Goal: Information Seeking & Learning: Compare options

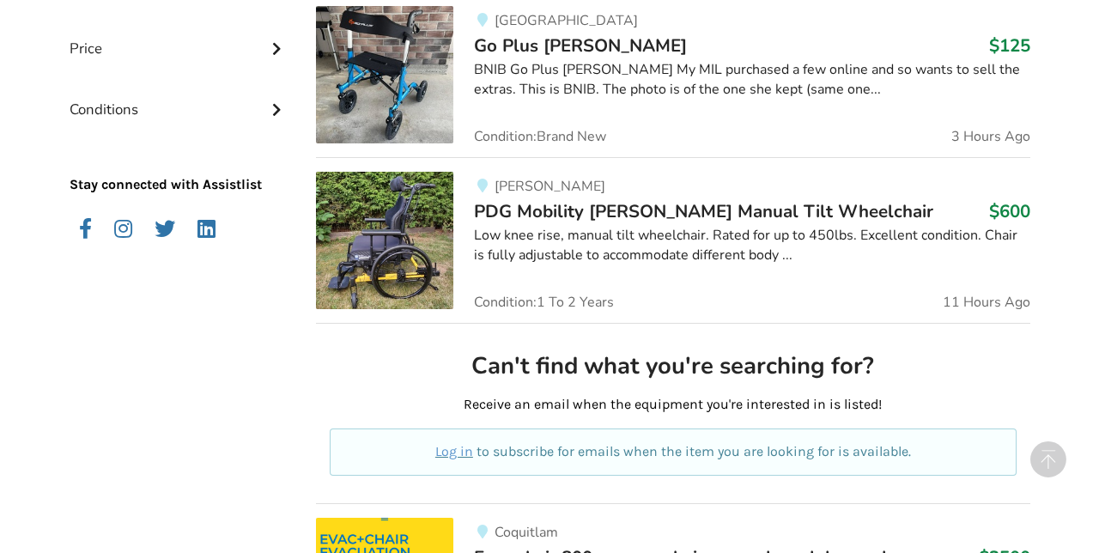
scroll to position [659, 0]
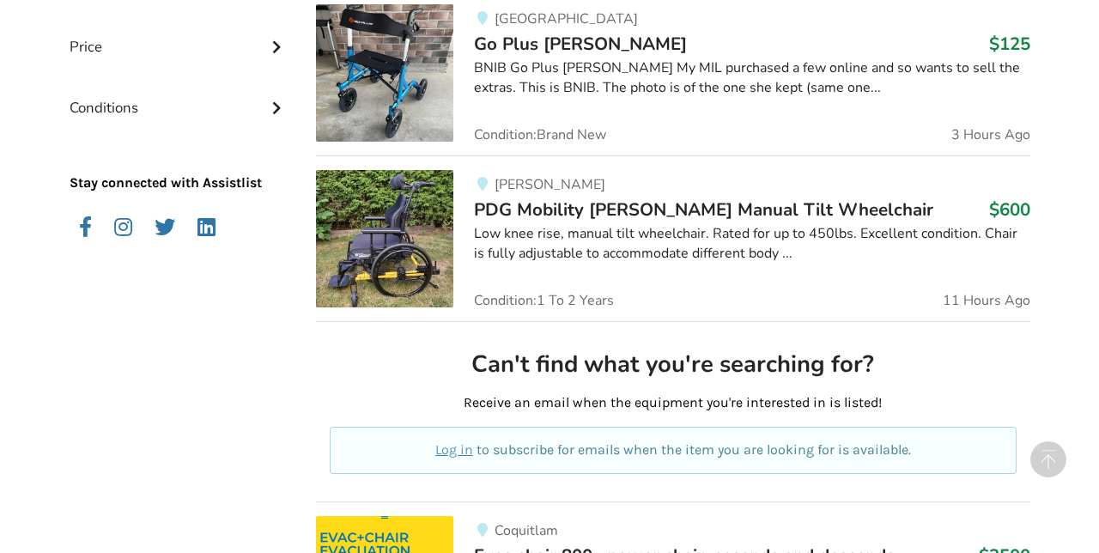
click at [390, 243] on img at bounding box center [384, 238] width 137 height 137
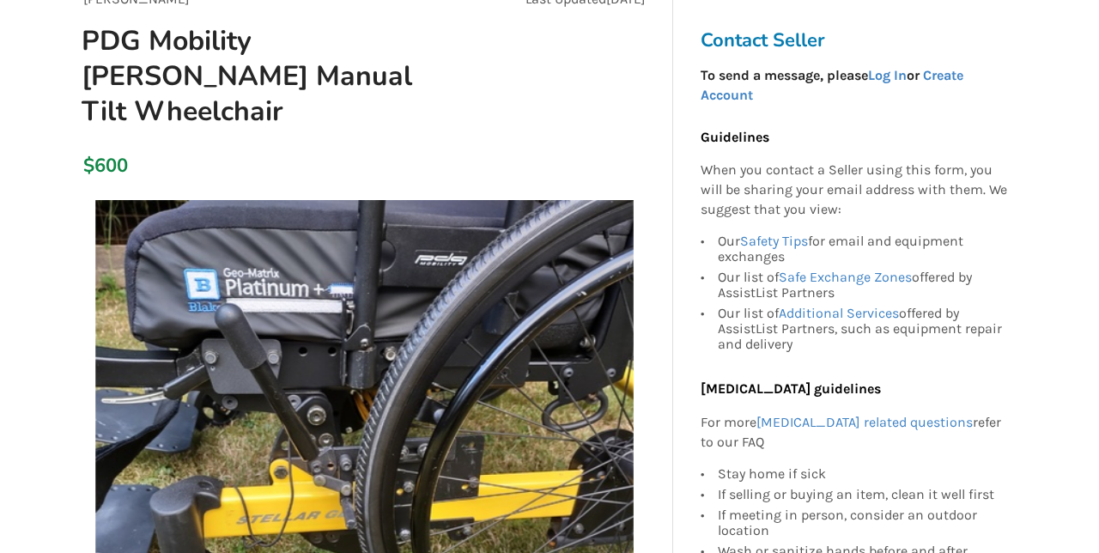
scroll to position [184, 0]
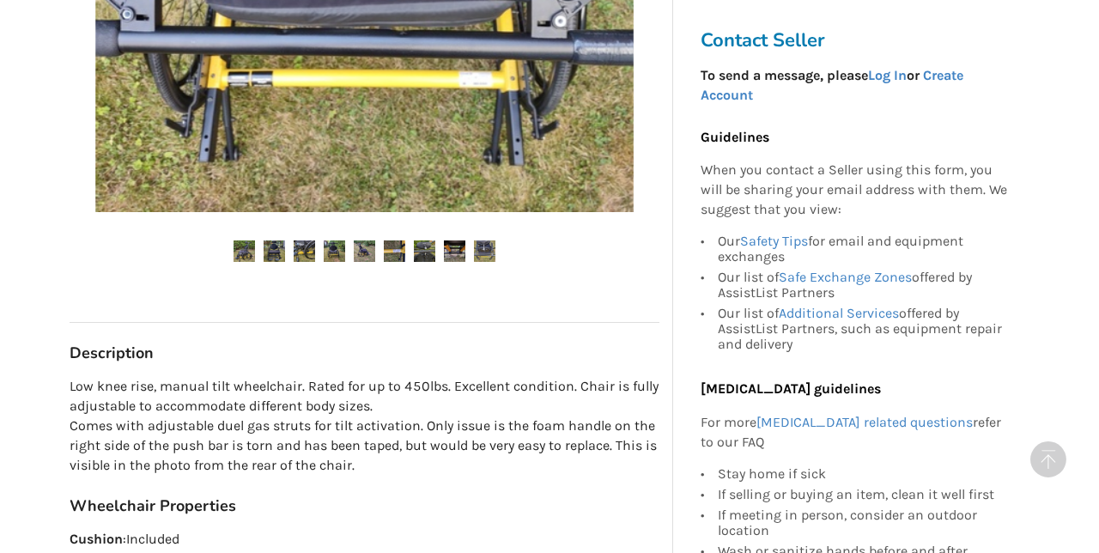
click at [1044, 478] on circle at bounding box center [1049, 459] width 36 height 36
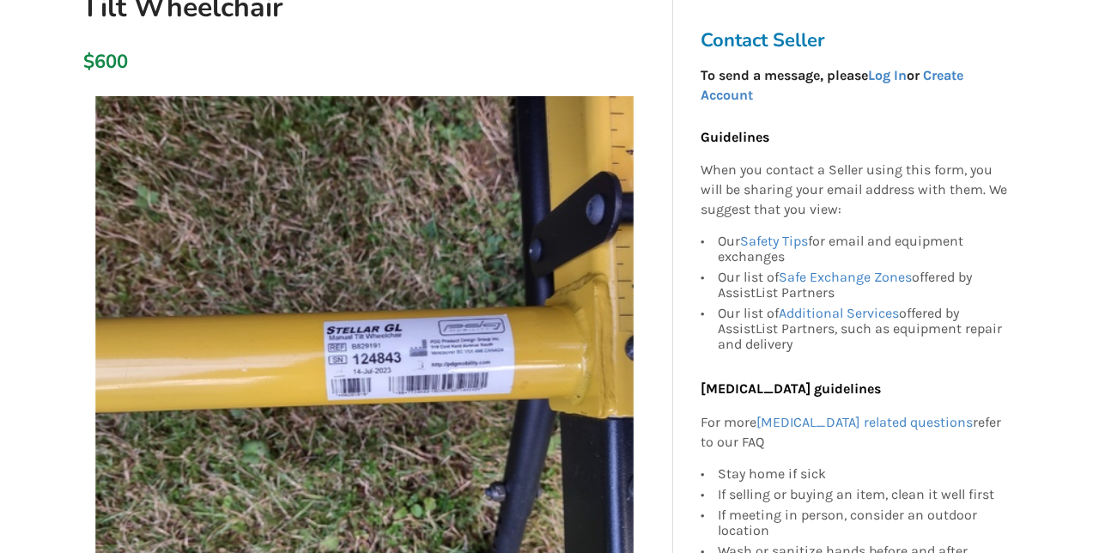
scroll to position [321, 0]
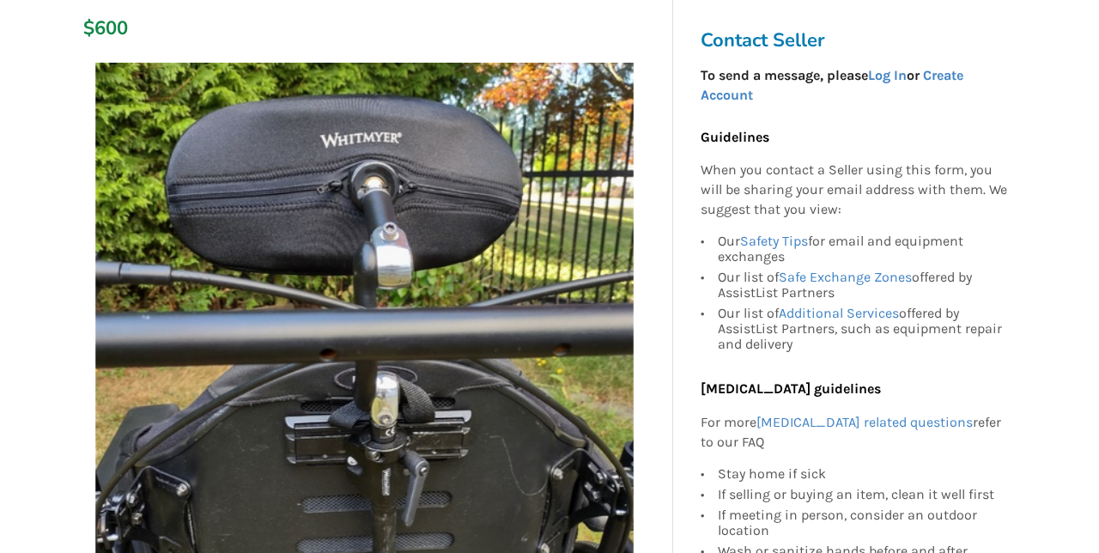
click at [246, 345] on img at bounding box center [364, 332] width 539 height 539
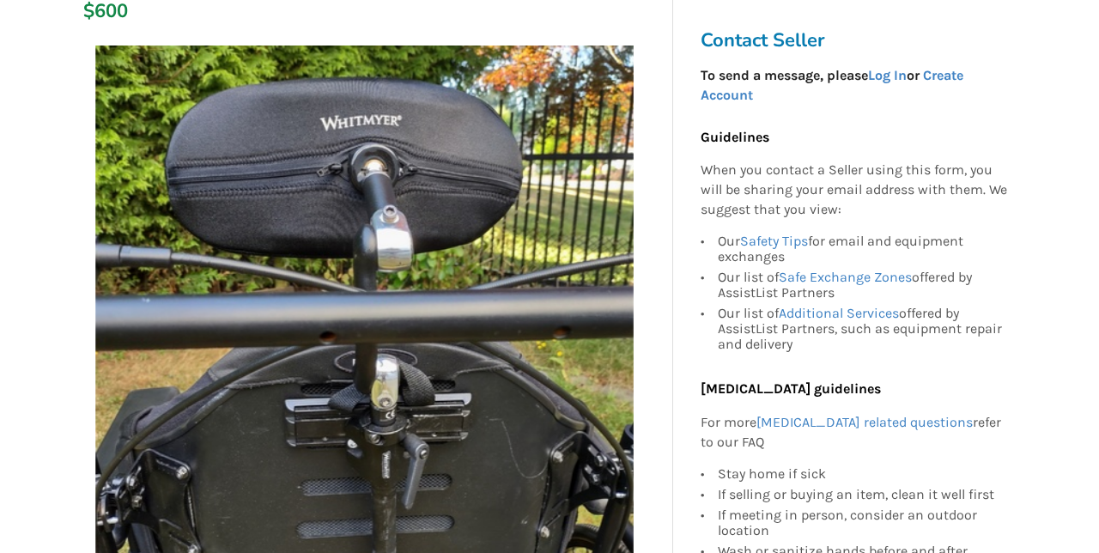
scroll to position [339, 0]
click at [222, 316] on img at bounding box center [364, 314] width 539 height 539
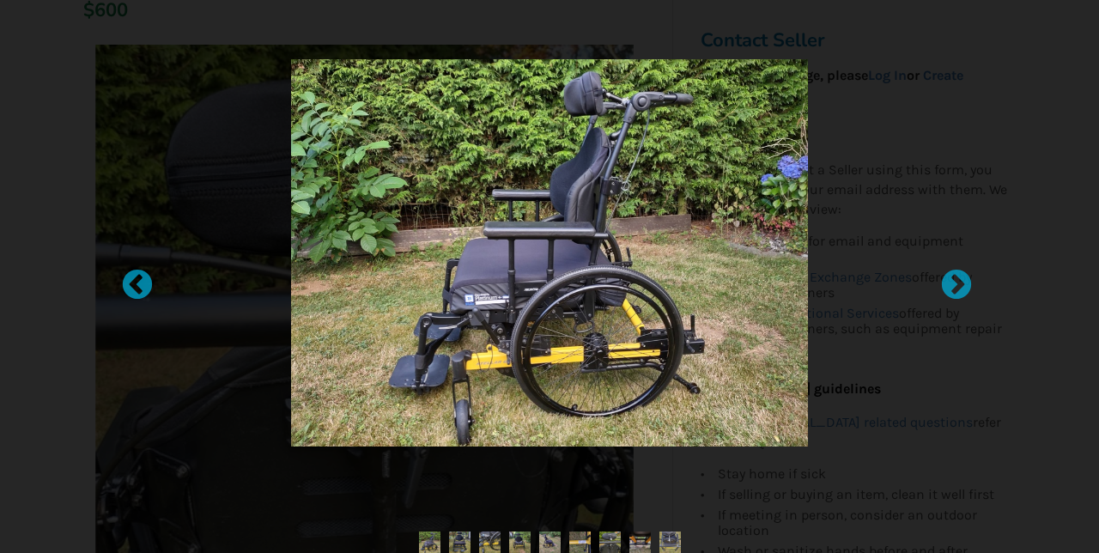
click at [957, 285] on div at bounding box center [948, 276] width 17 height 17
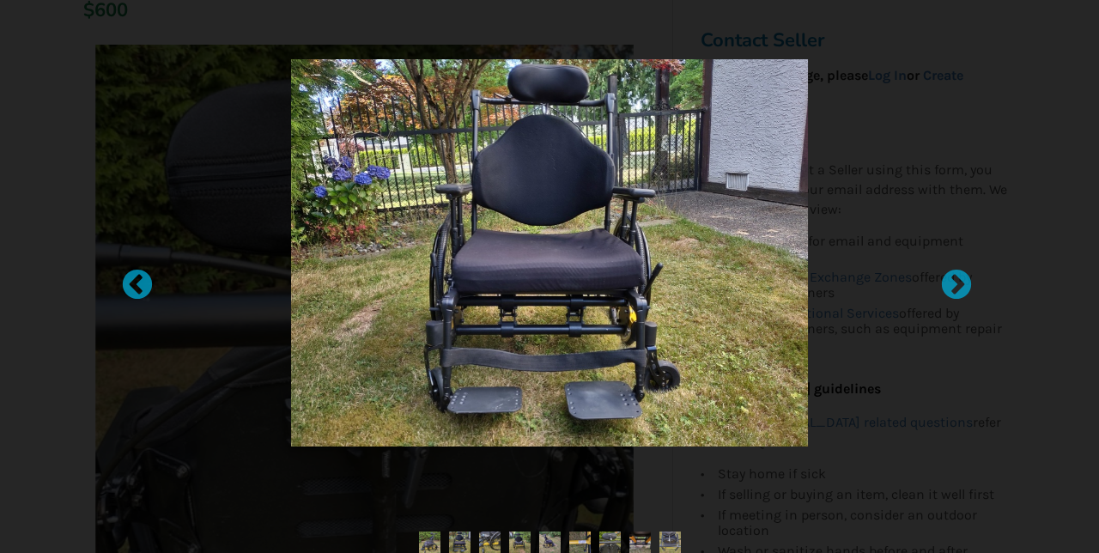
click at [949, 285] on div at bounding box center [948, 276] width 17 height 17
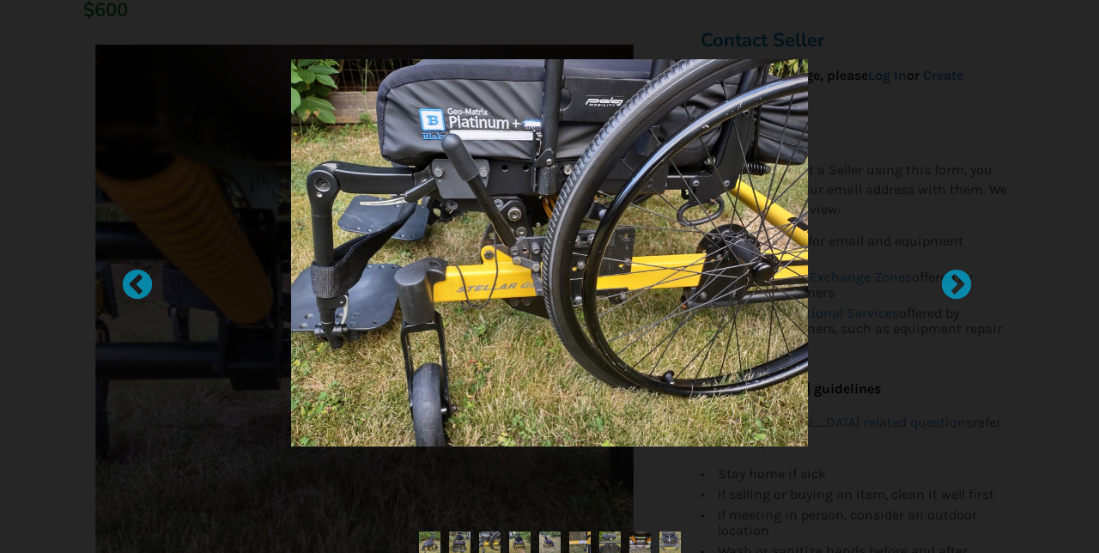
click at [949, 285] on div at bounding box center [948, 276] width 17 height 17
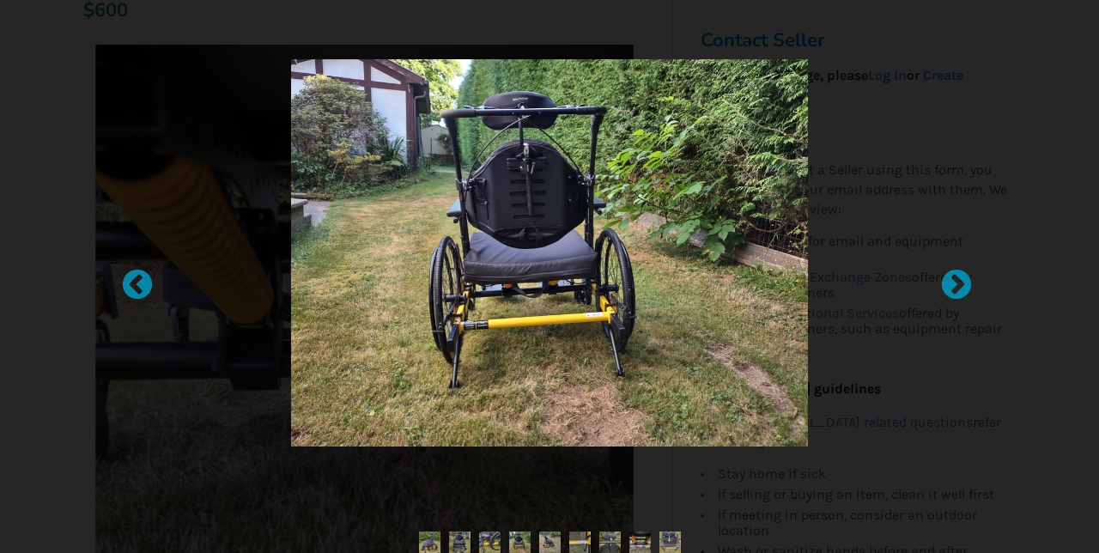
click at [952, 285] on div at bounding box center [948, 276] width 17 height 17
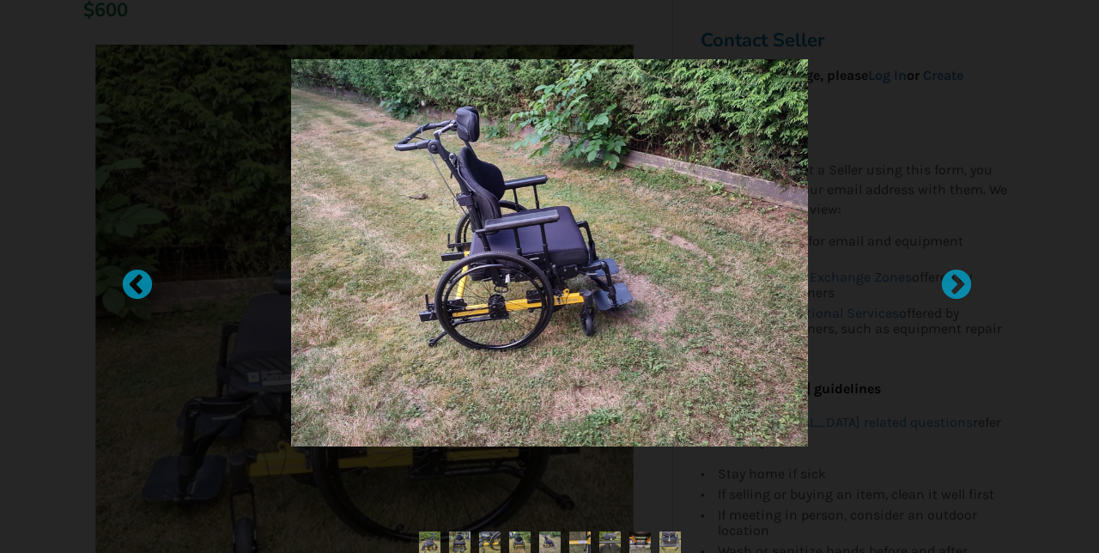
click at [950, 285] on div at bounding box center [948, 276] width 17 height 17
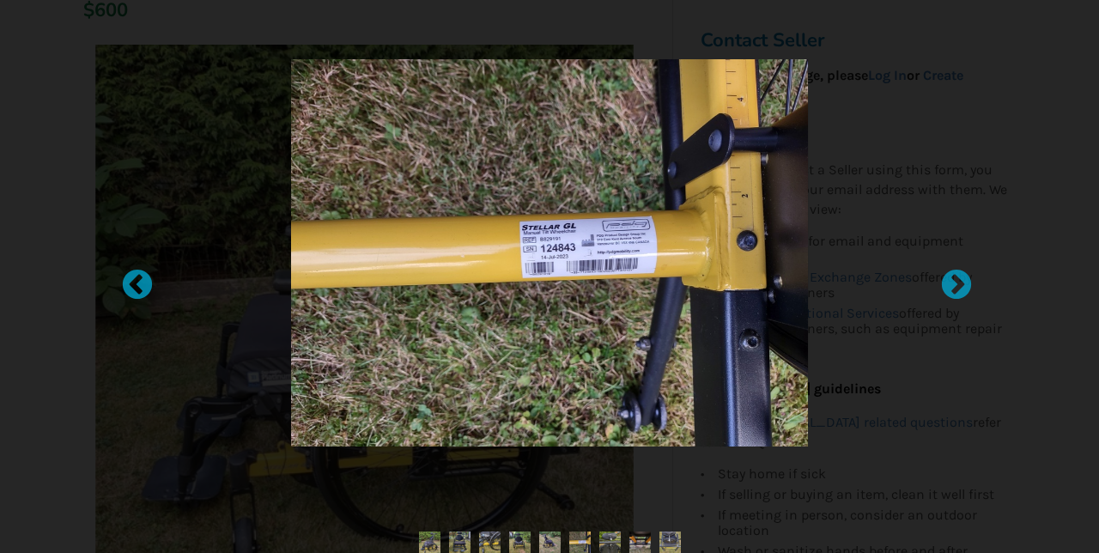
click at [953, 285] on div at bounding box center [948, 276] width 17 height 17
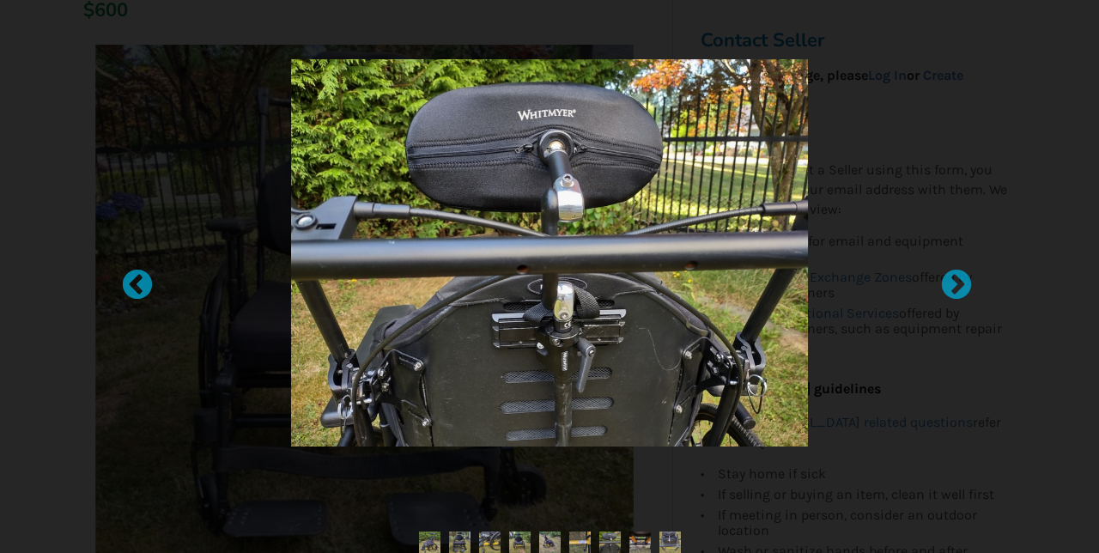
click at [953, 285] on div at bounding box center [948, 276] width 17 height 17
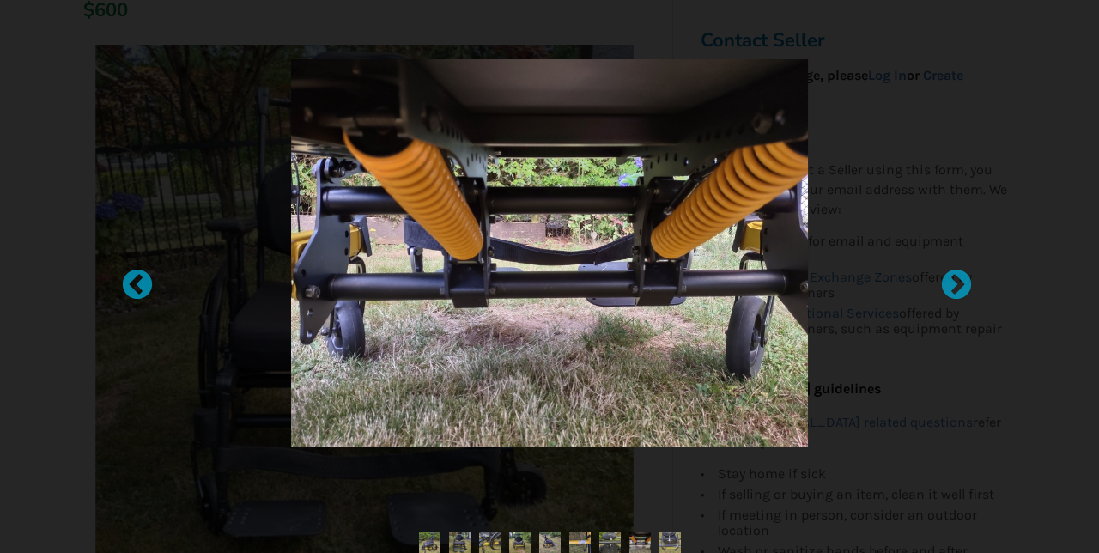
click at [952, 285] on div at bounding box center [948, 276] width 17 height 17
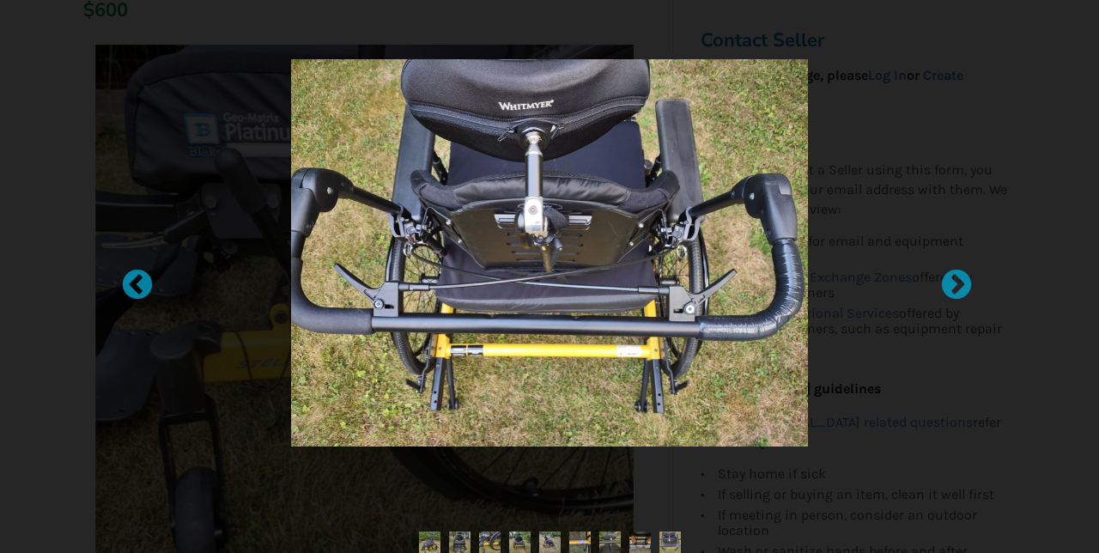
click at [952, 285] on div at bounding box center [948, 276] width 17 height 17
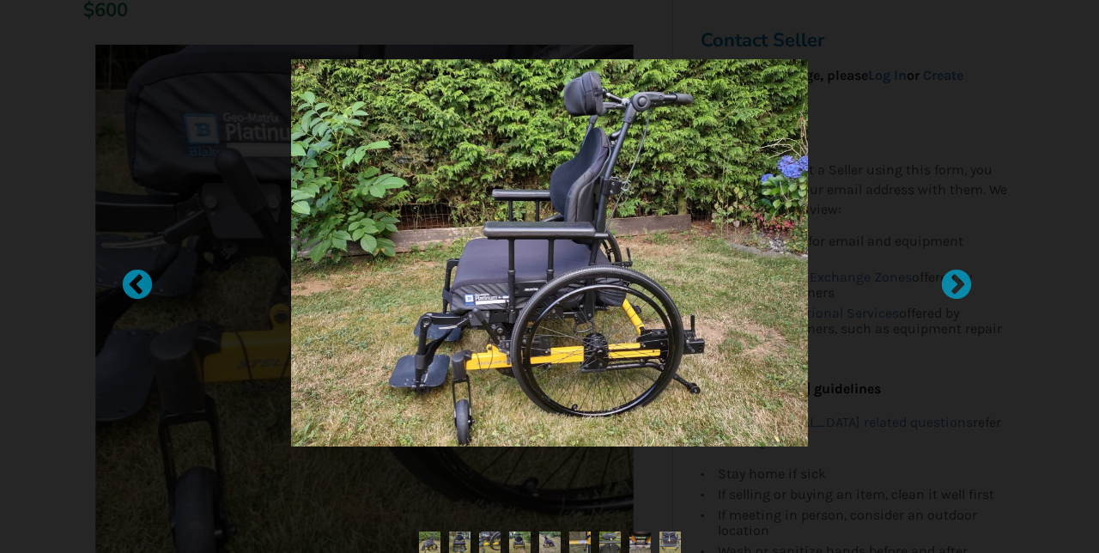
click at [957, 285] on div at bounding box center [948, 276] width 17 height 17
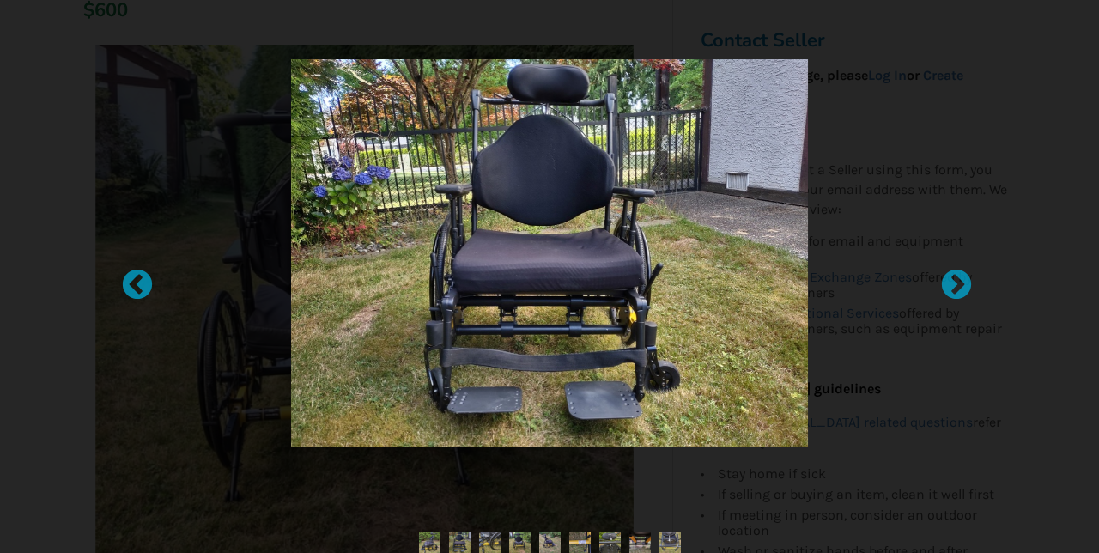
click at [957, 285] on div at bounding box center [948, 276] width 17 height 17
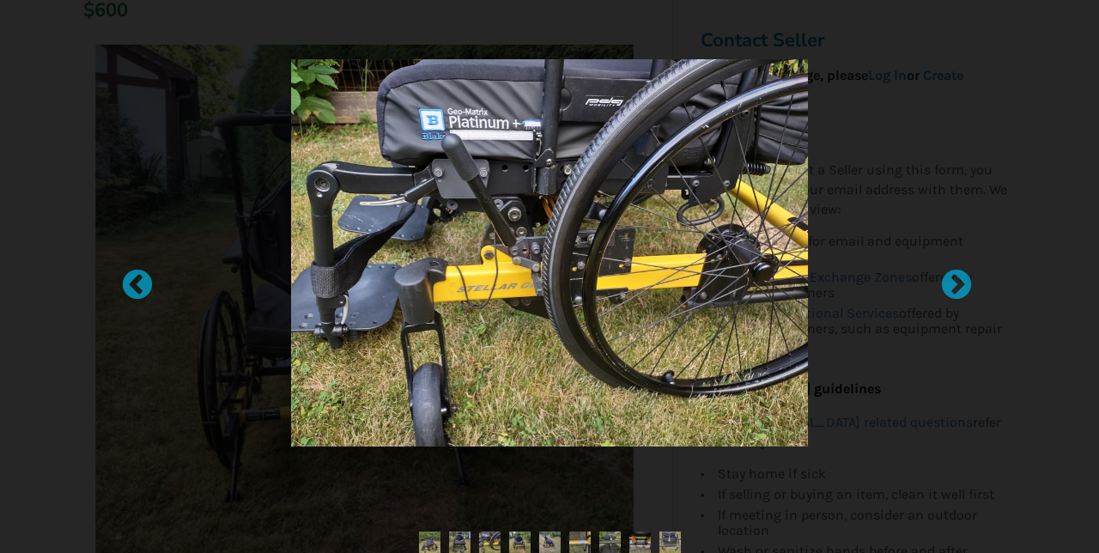
click at [957, 285] on div at bounding box center [948, 276] width 17 height 17
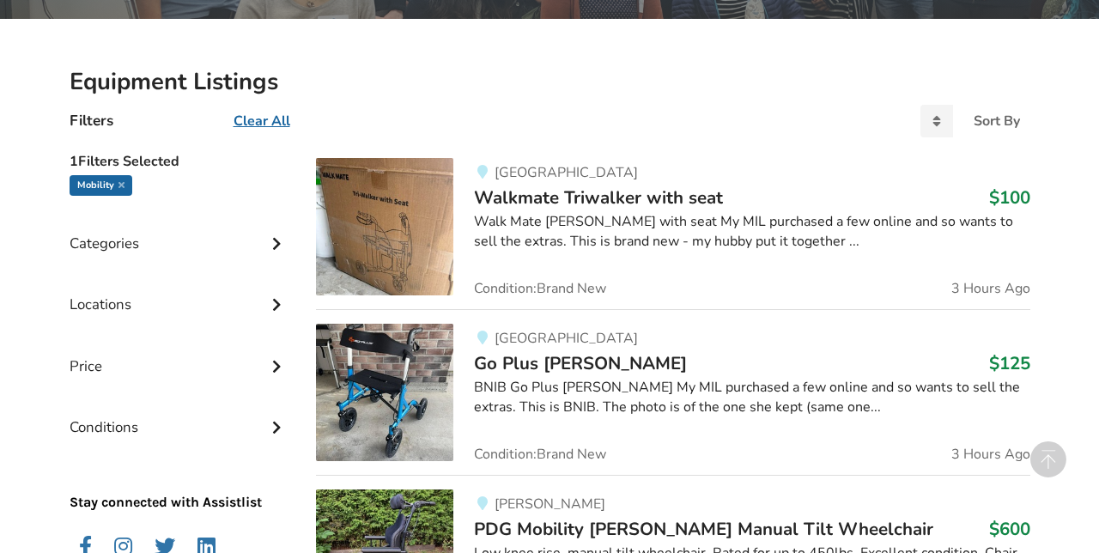
scroll to position [659, 0]
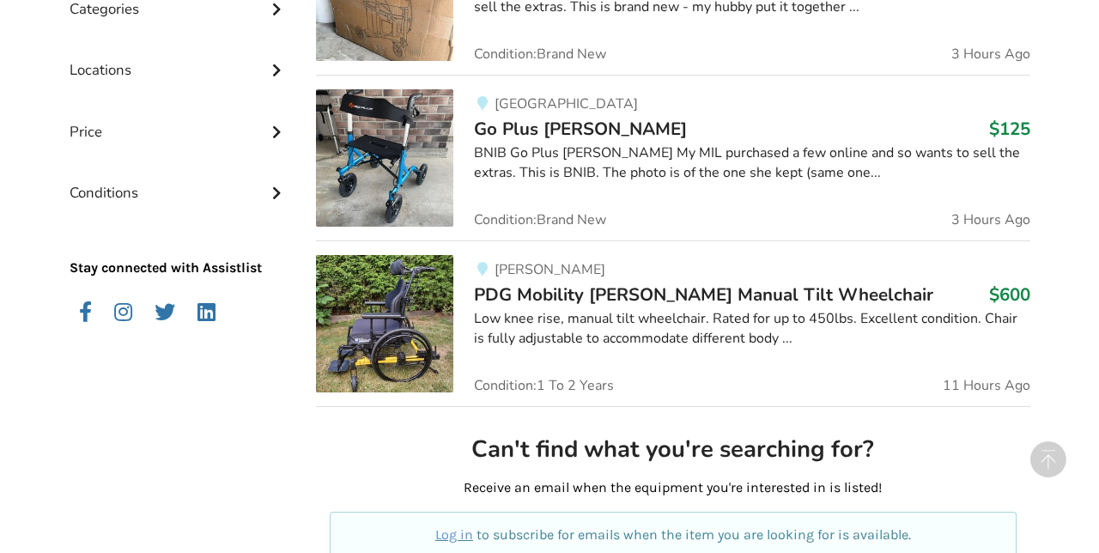
scroll to position [570, 0]
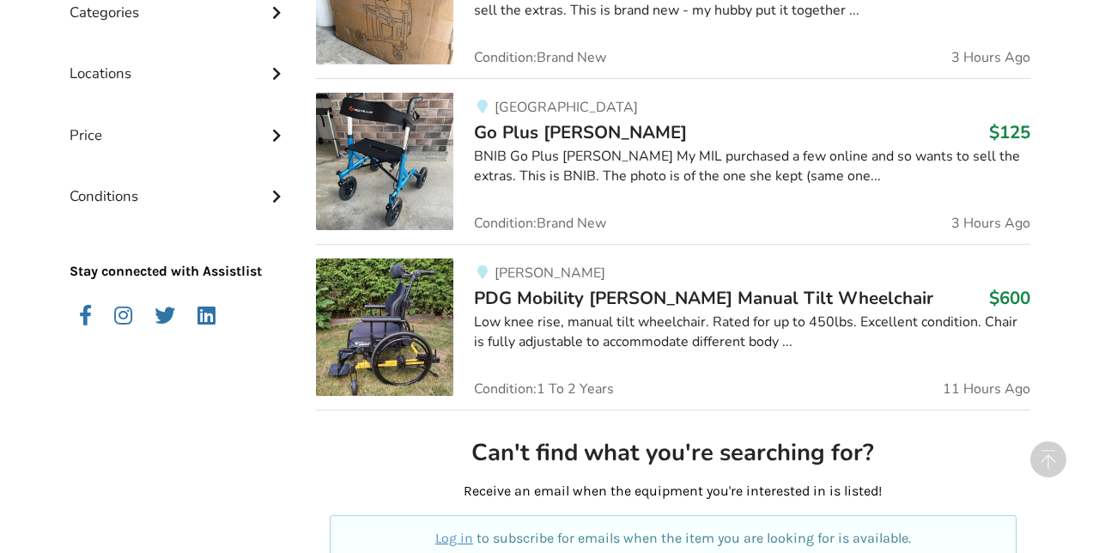
click at [380, 309] on img at bounding box center [384, 327] width 137 height 137
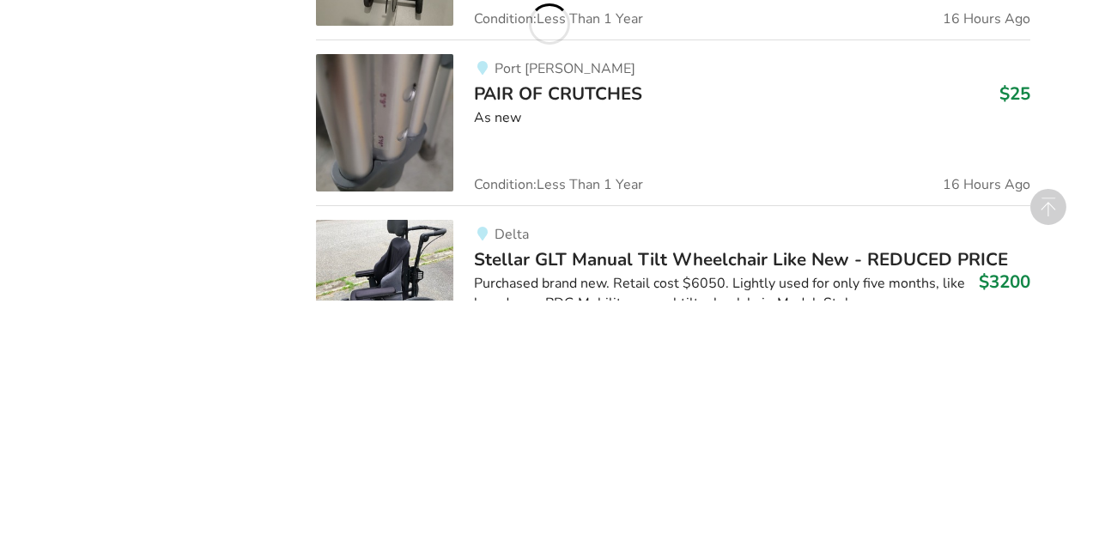
scroll to position [1804, 0]
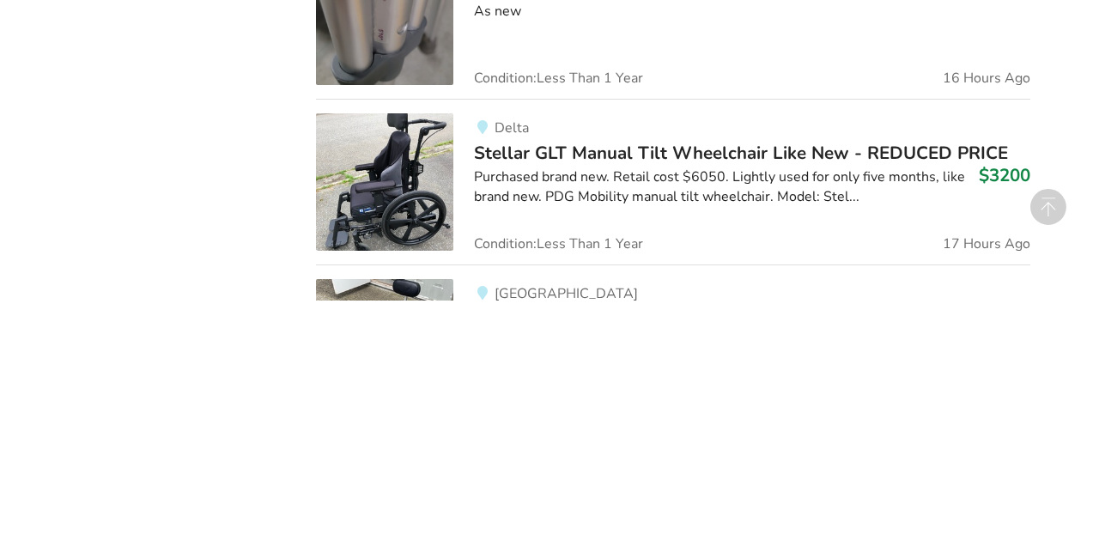
click at [374, 459] on img at bounding box center [384, 434] width 137 height 137
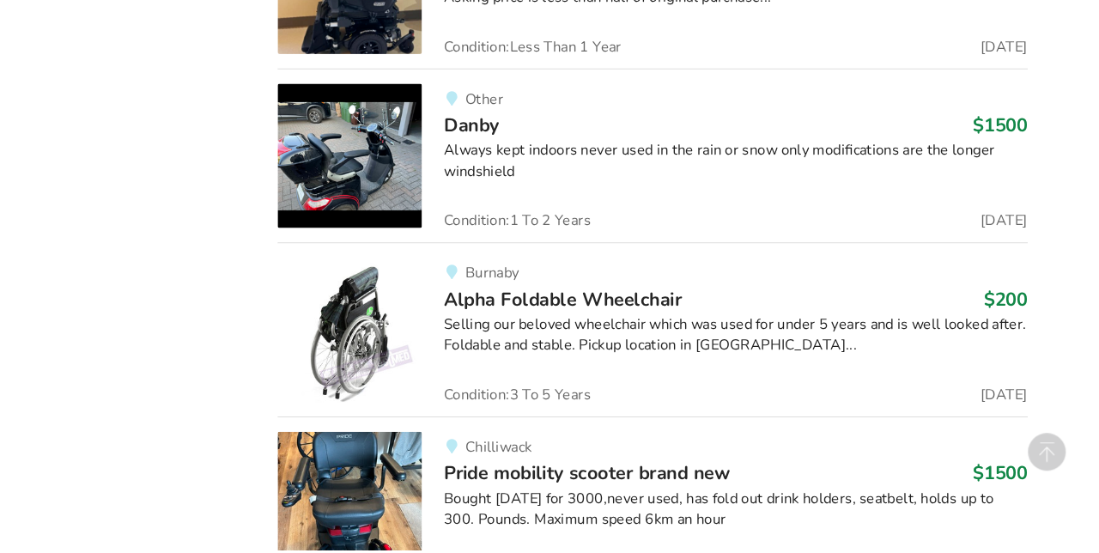
scroll to position [2891, 0]
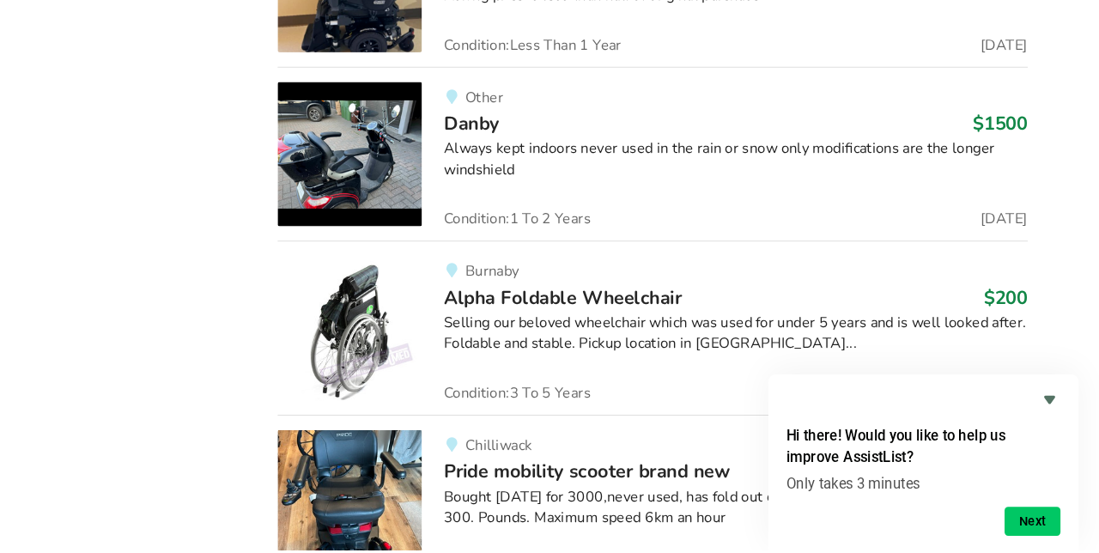
click at [376, 343] on img at bounding box center [384, 341] width 137 height 137
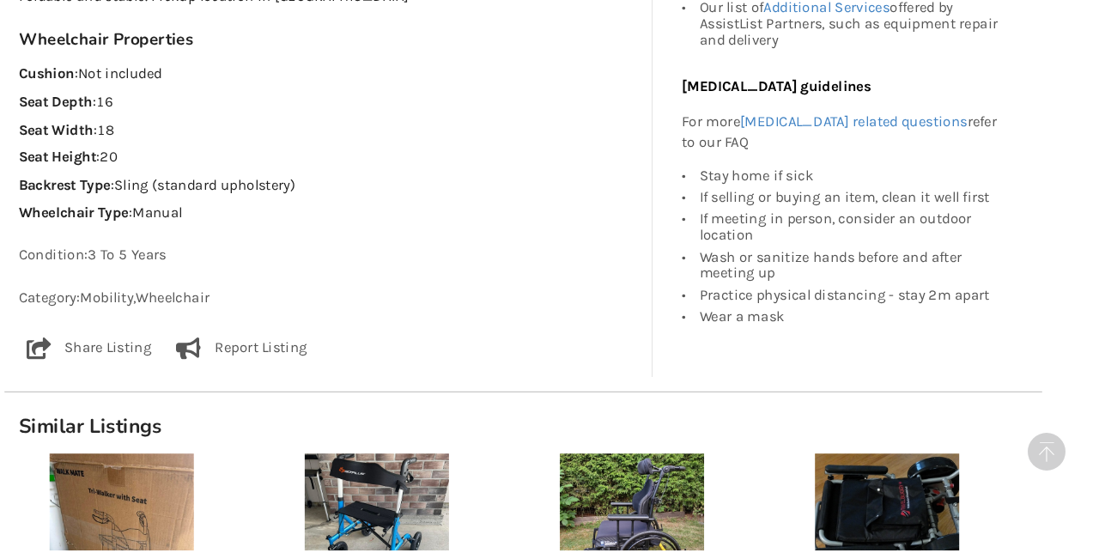
scroll to position [1020, 0]
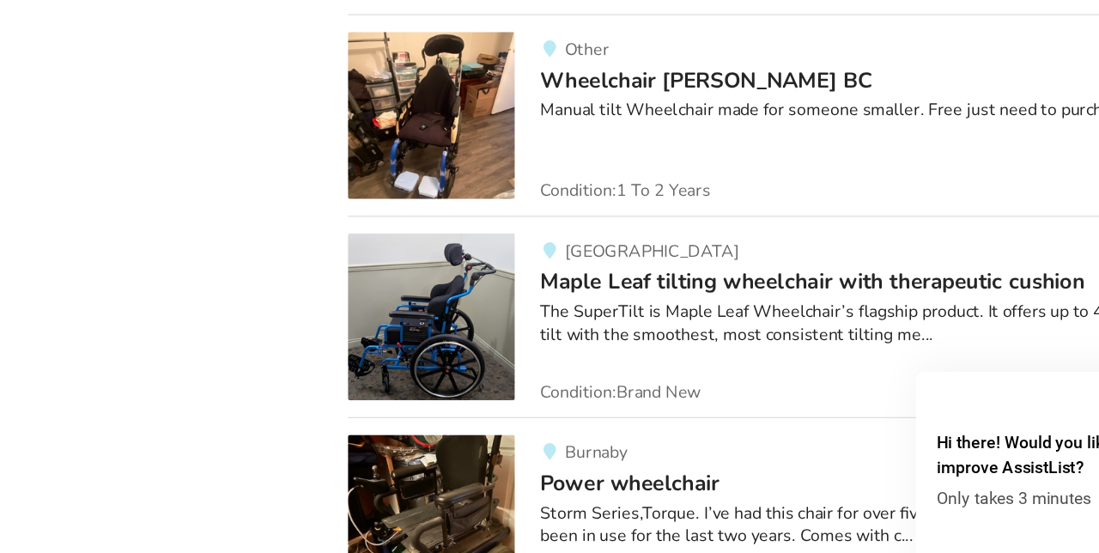
scroll to position [6563, 0]
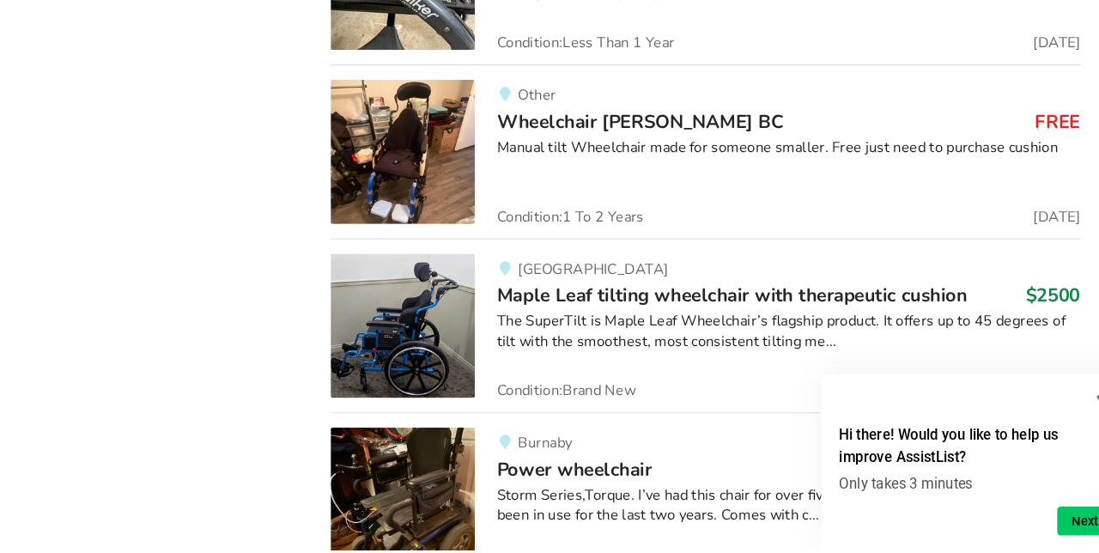
click at [416, 320] on img at bounding box center [384, 339] width 137 height 137
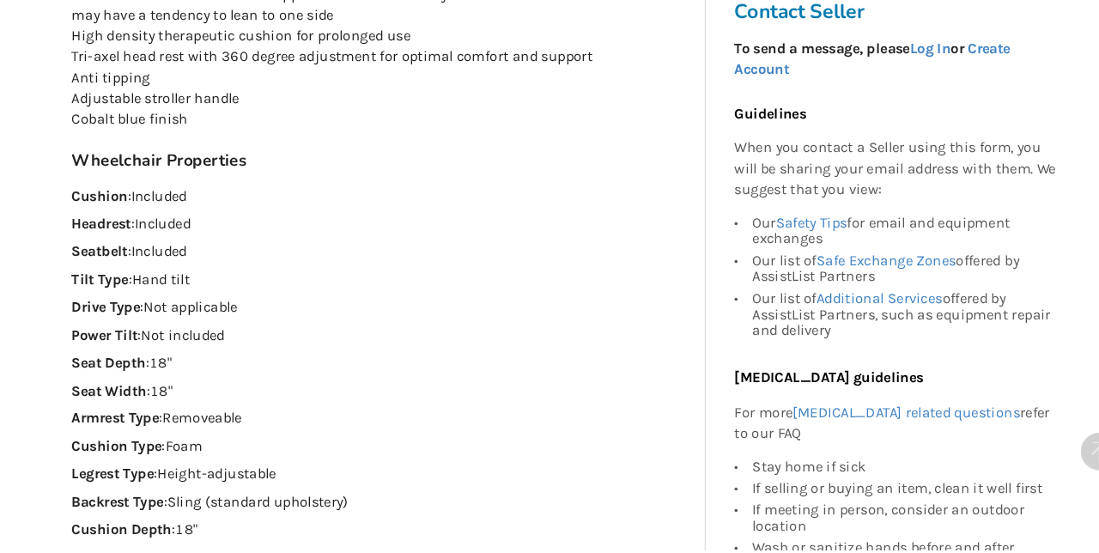
scroll to position [1135, 0]
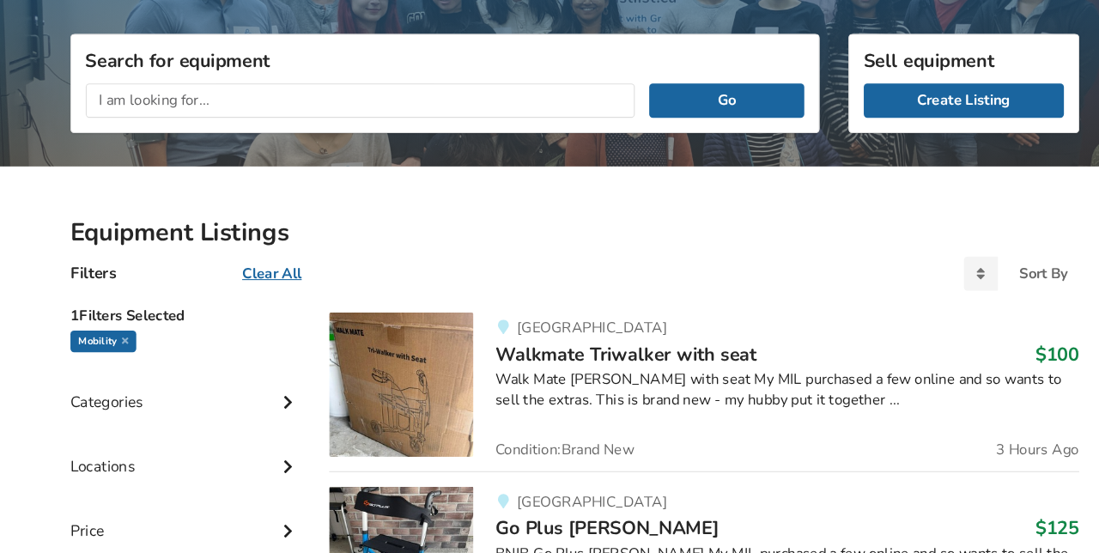
scroll to position [117, 0]
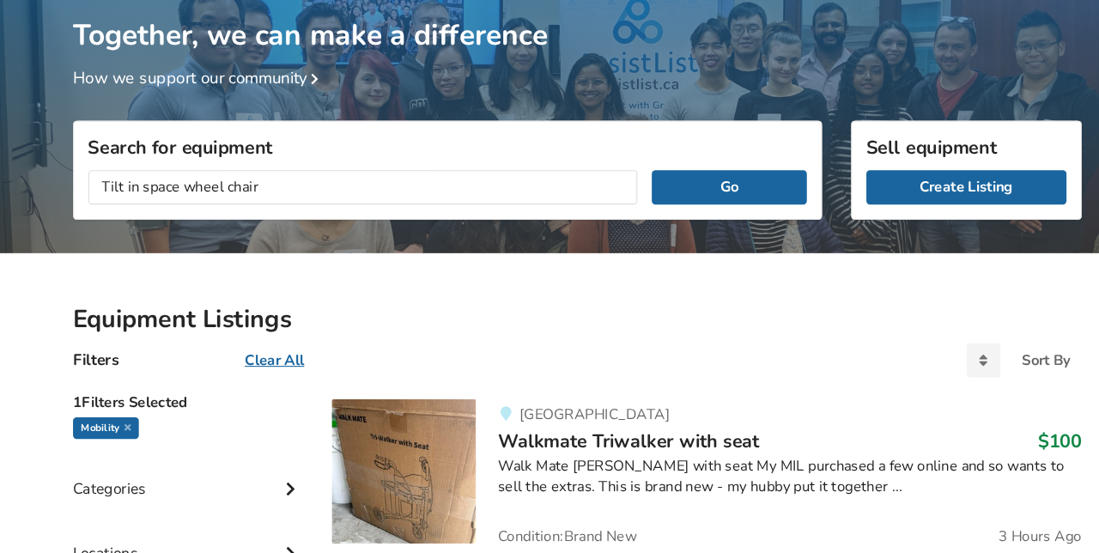
type input "Tilt in space wheel chair"
click at [703, 174] on button "Go" at bounding box center [694, 178] width 147 height 33
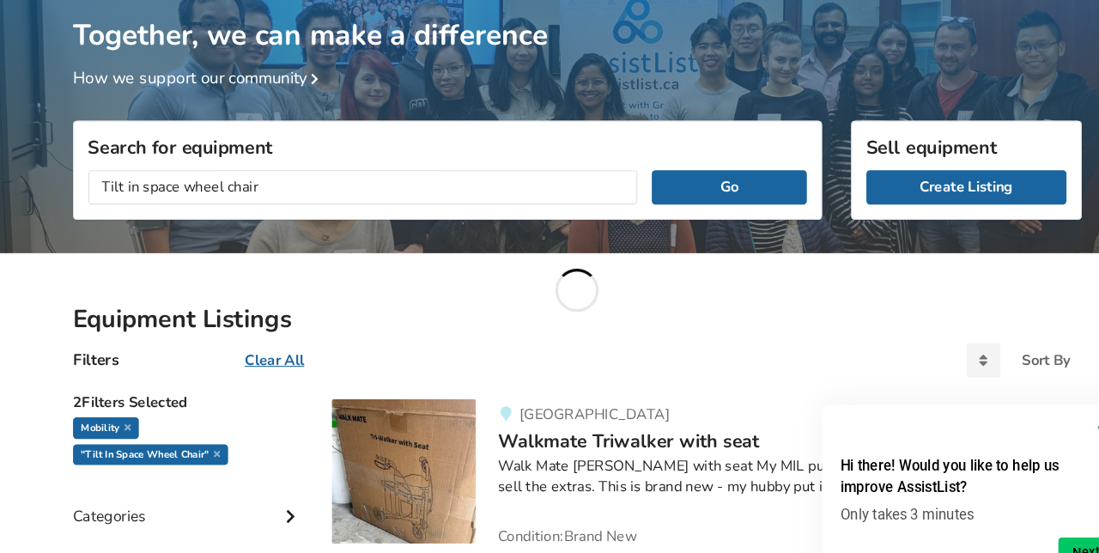
click at [0, 206] on div "Together, we can make a difference How we support our community" at bounding box center [549, 112] width 1099 height 279
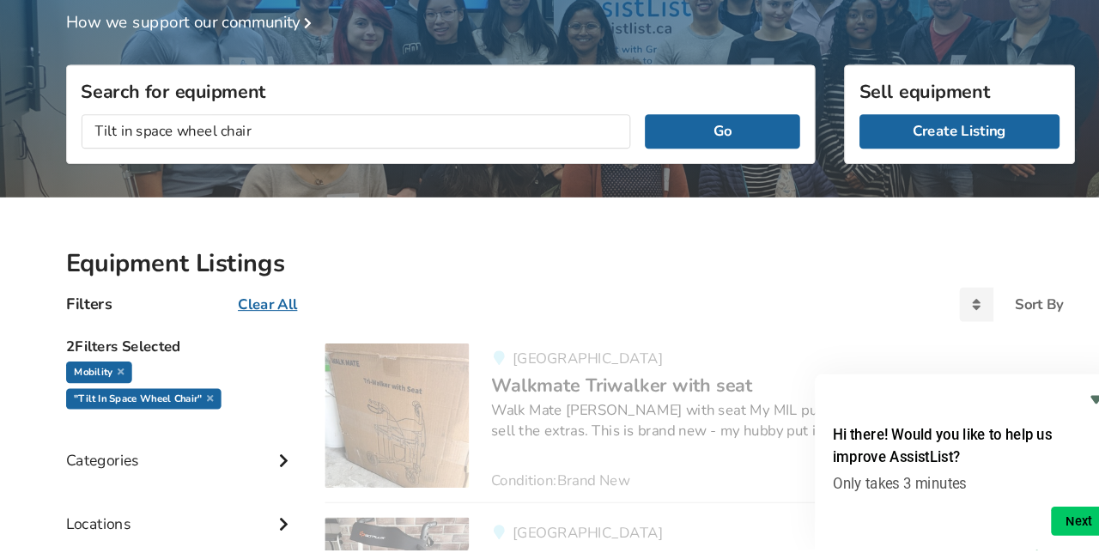
scroll to position [143, 0]
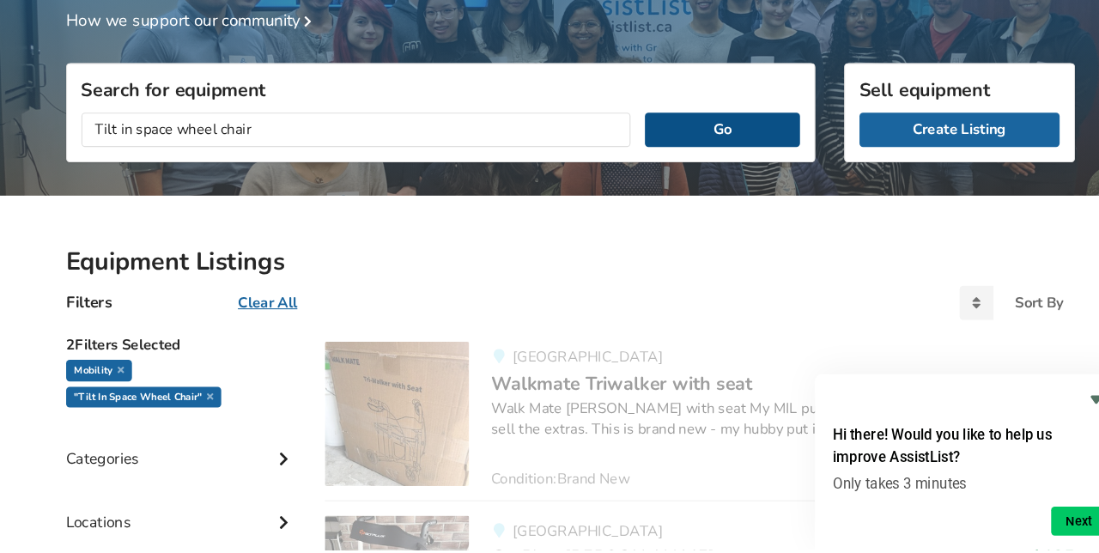
click at [729, 149] on button "Go" at bounding box center [694, 153] width 147 height 33
click at [689, 155] on button "Go" at bounding box center [694, 153] width 147 height 33
click at [688, 148] on button "Go" at bounding box center [694, 153] width 147 height 33
click at [689, 148] on button "Go" at bounding box center [694, 153] width 147 height 33
click at [686, 155] on button "Go" at bounding box center [694, 153] width 147 height 33
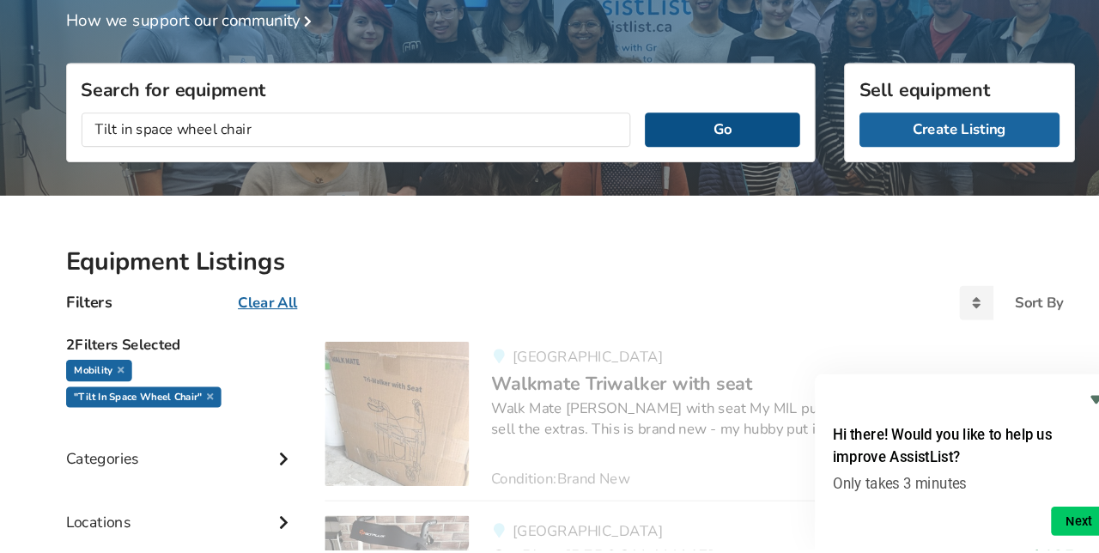
click at [689, 149] on button "Go" at bounding box center [694, 153] width 147 height 33
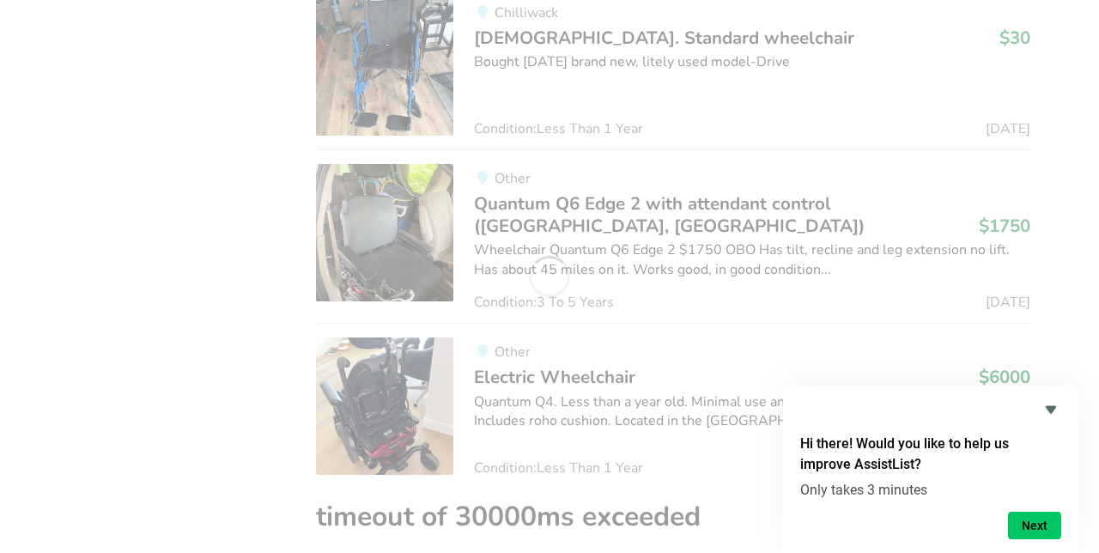
scroll to position [3422, 0]
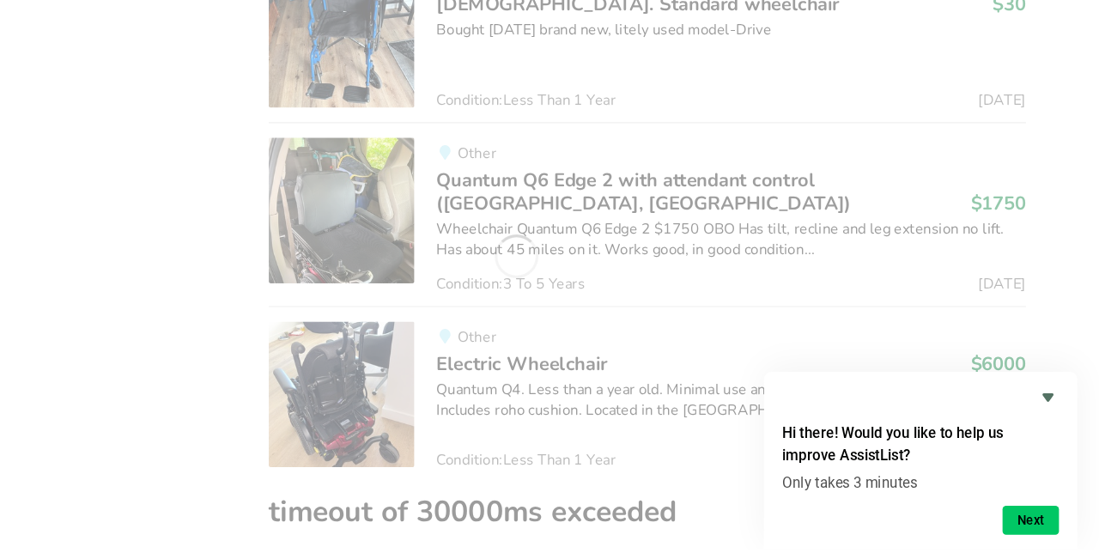
scroll to position [3559, 0]
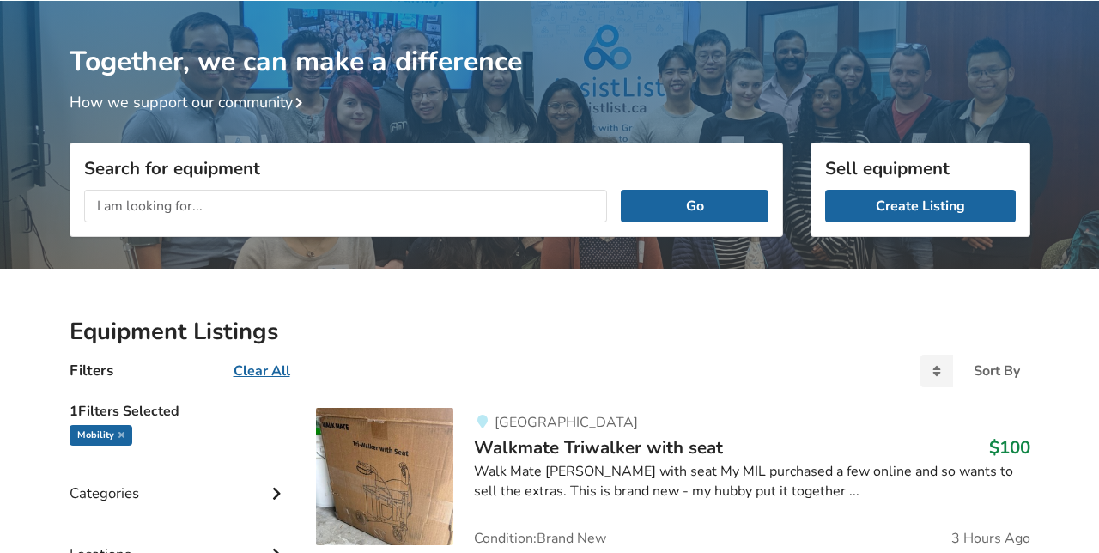
click at [107, 202] on input "text" at bounding box center [346, 206] width 524 height 33
type input "Tilt wheelchair"
click at [703, 204] on button "Go" at bounding box center [694, 206] width 147 height 33
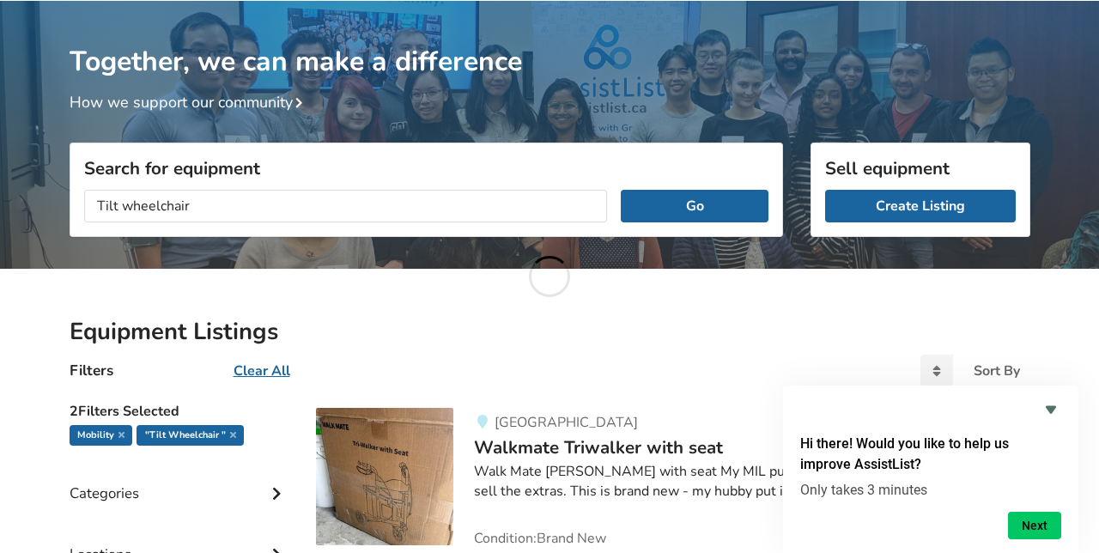
click at [1049, 411] on icon "Hide survey" at bounding box center [1051, 410] width 10 height 8
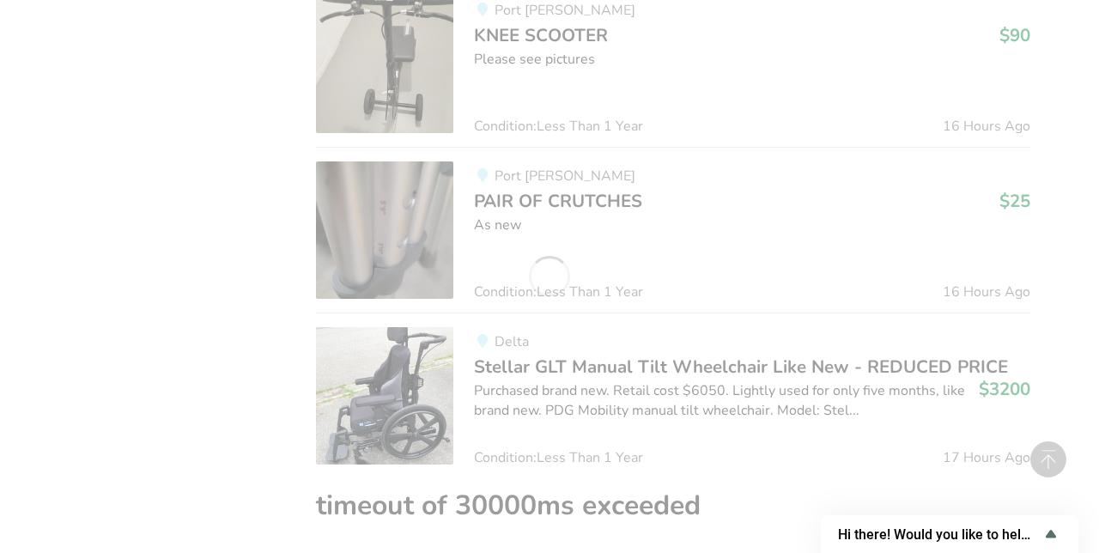
scroll to position [1678, 0]
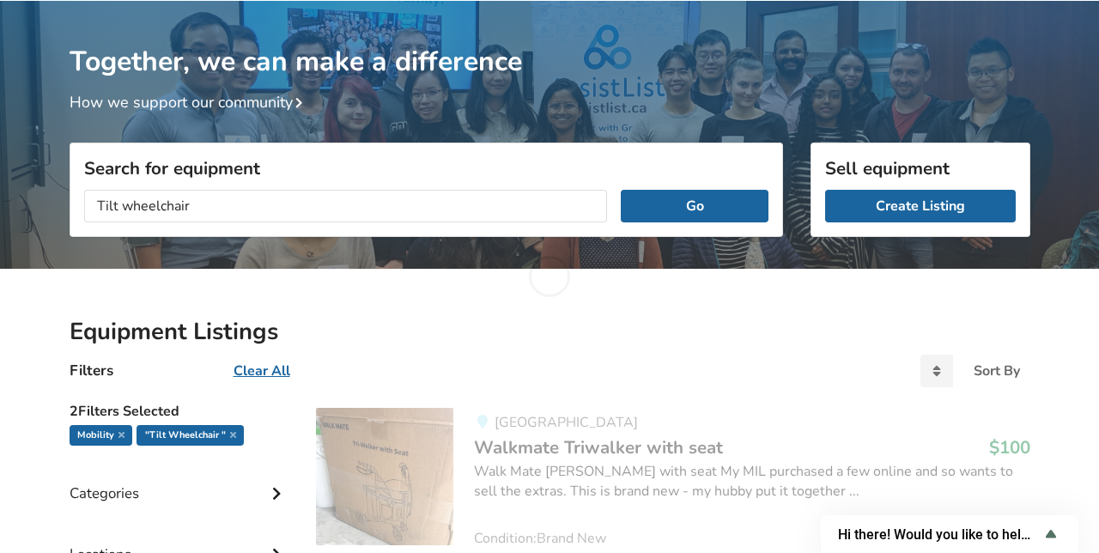
scroll to position [161, 0]
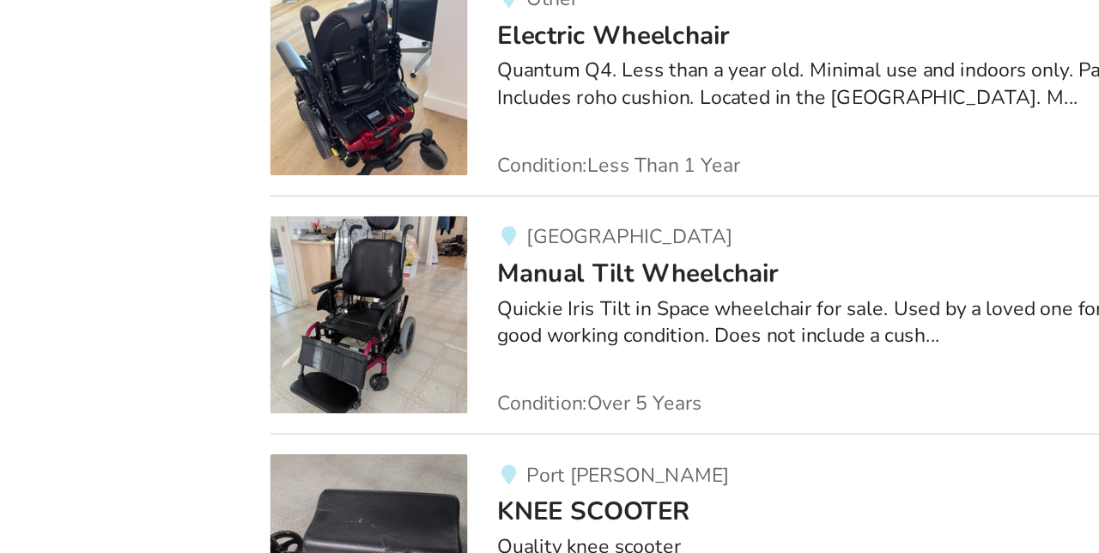
scroll to position [3835, 0]
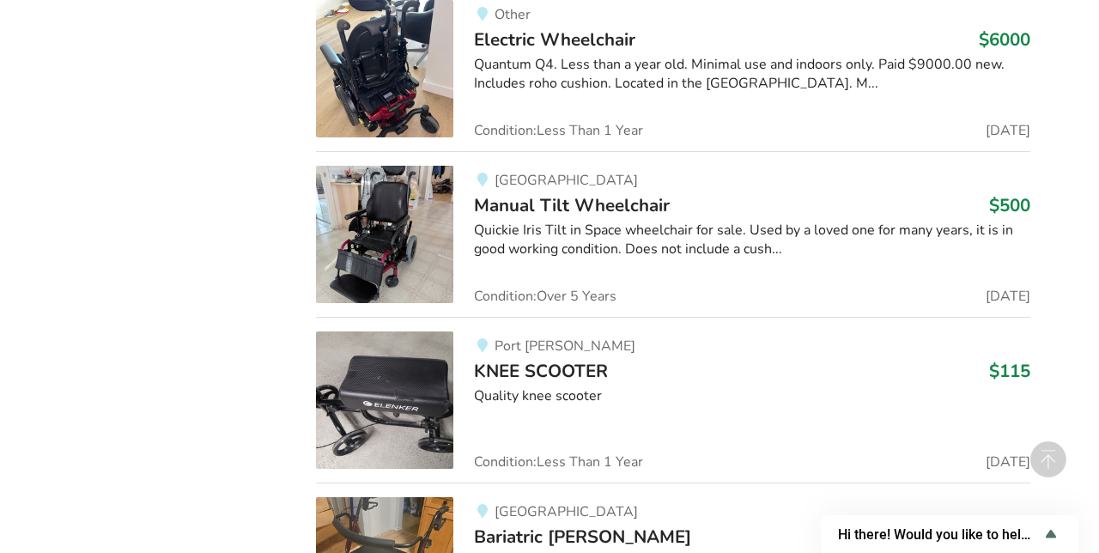
click at [361, 253] on img at bounding box center [384, 234] width 137 height 137
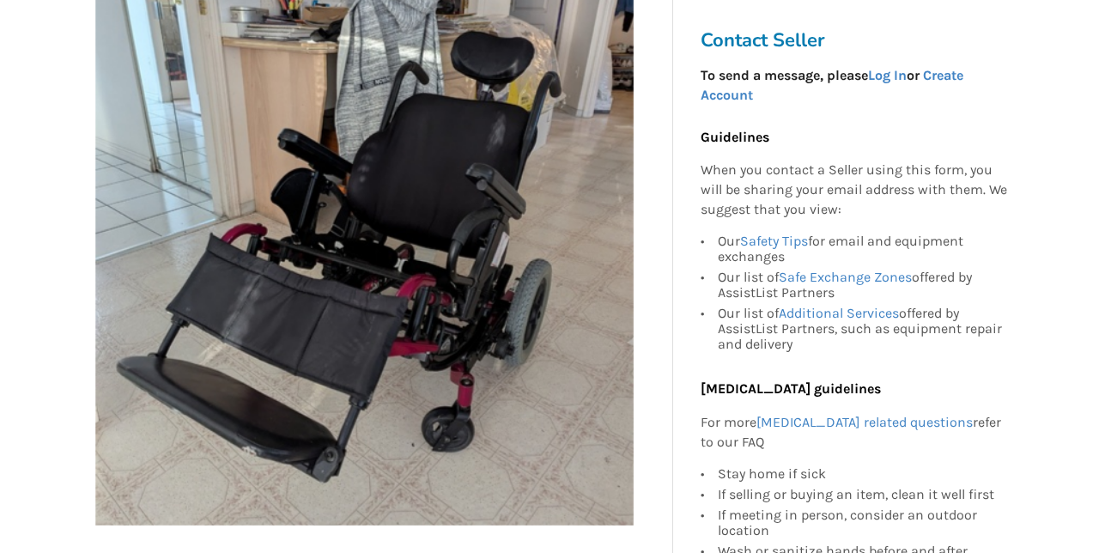
scroll to position [325, 0]
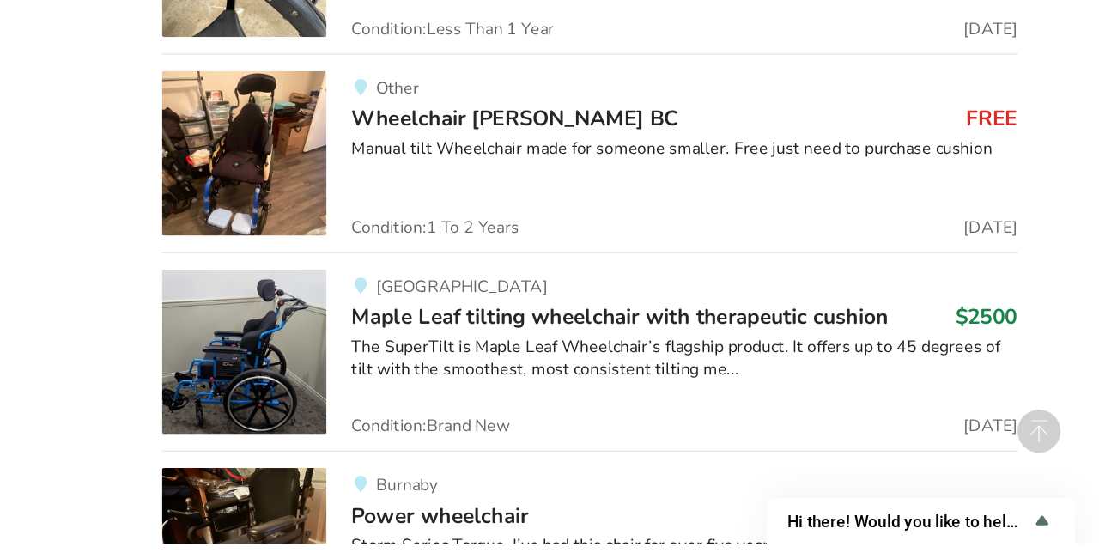
scroll to position [6509, 0]
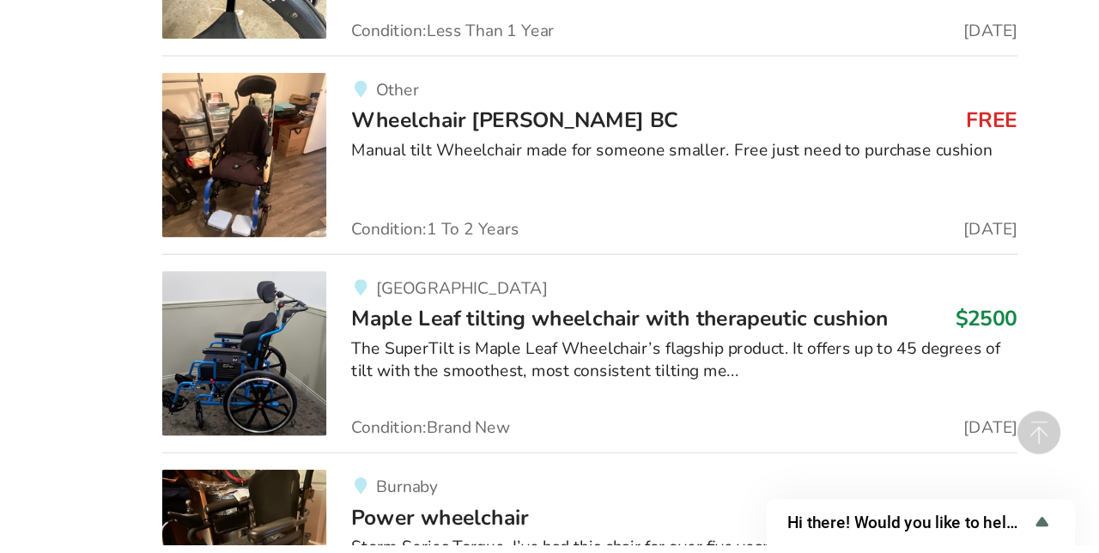
click at [357, 362] on img at bounding box center [384, 393] width 137 height 137
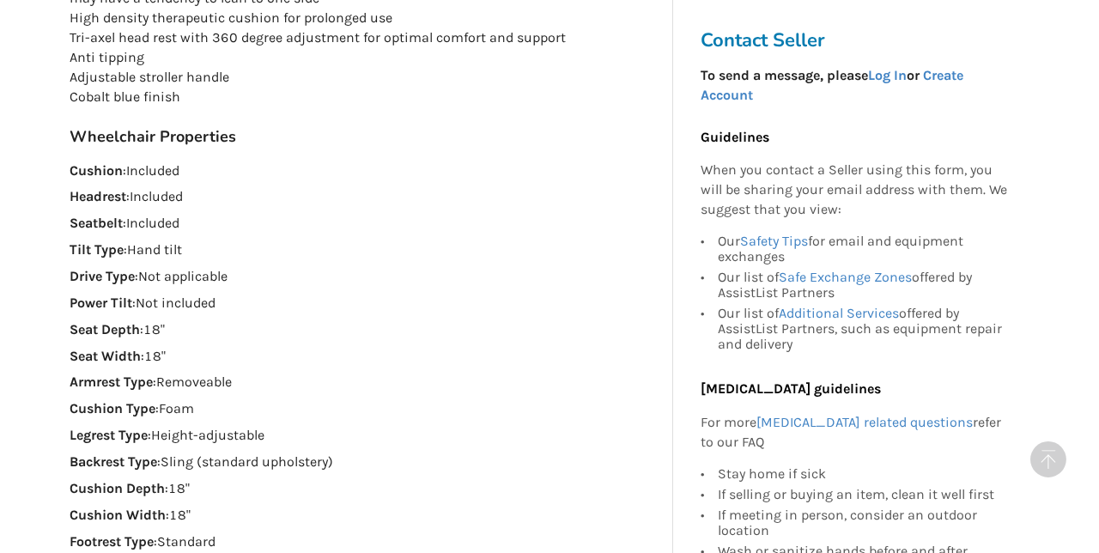
scroll to position [1182, 0]
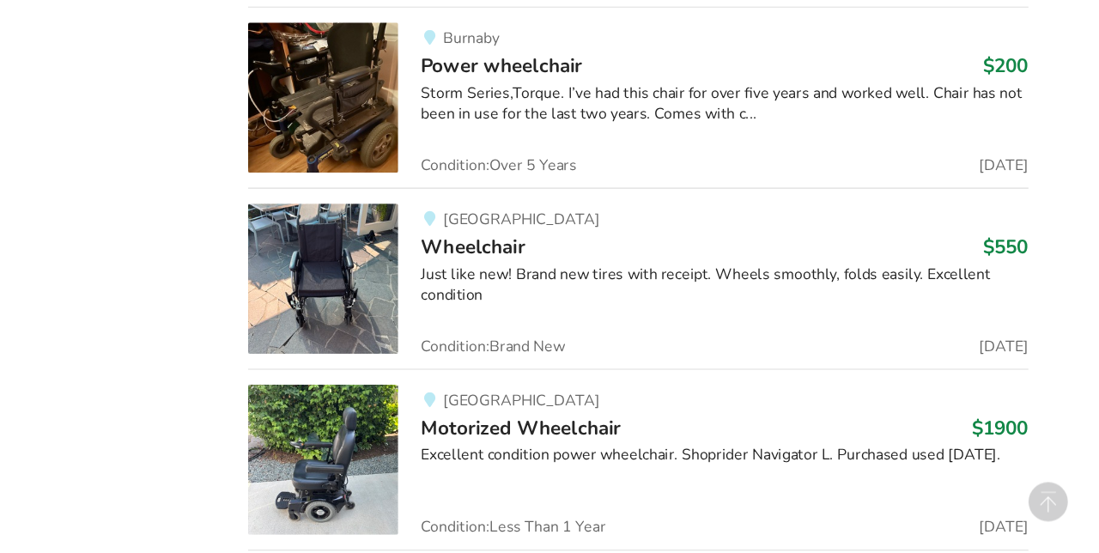
scroll to position [6989, 0]
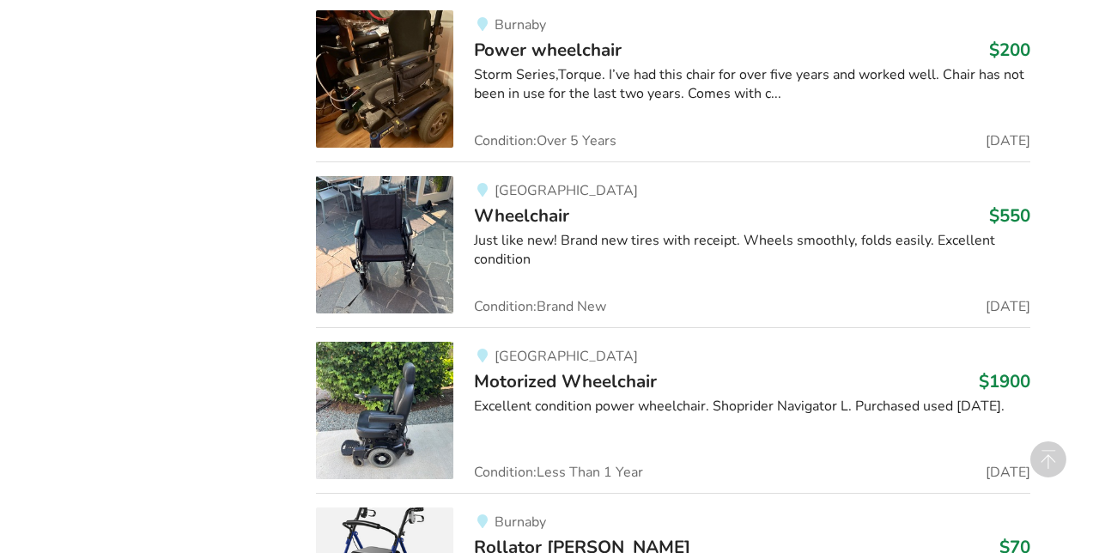
click at [361, 248] on img at bounding box center [384, 244] width 137 height 137
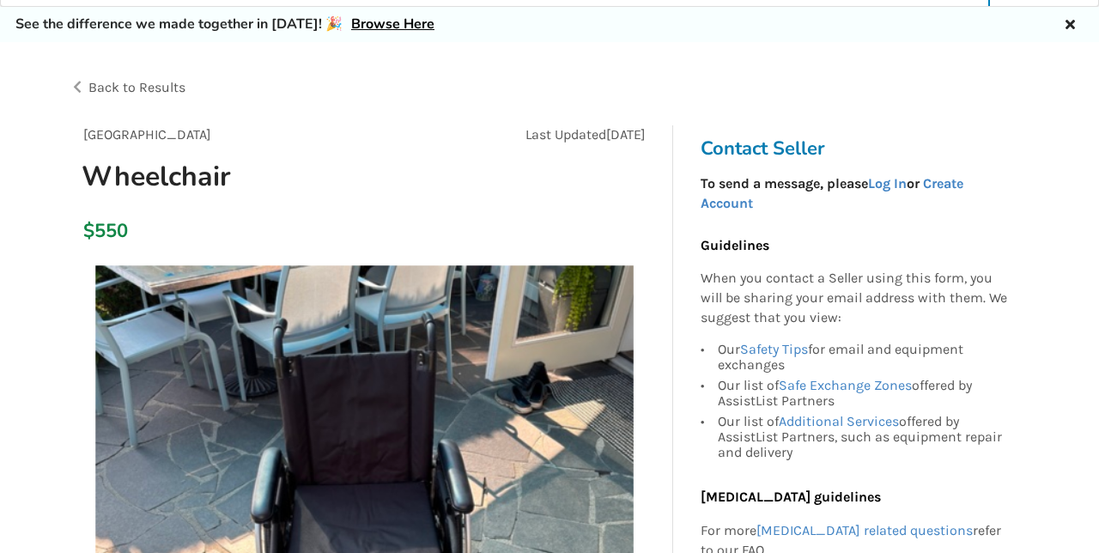
scroll to position [46, 0]
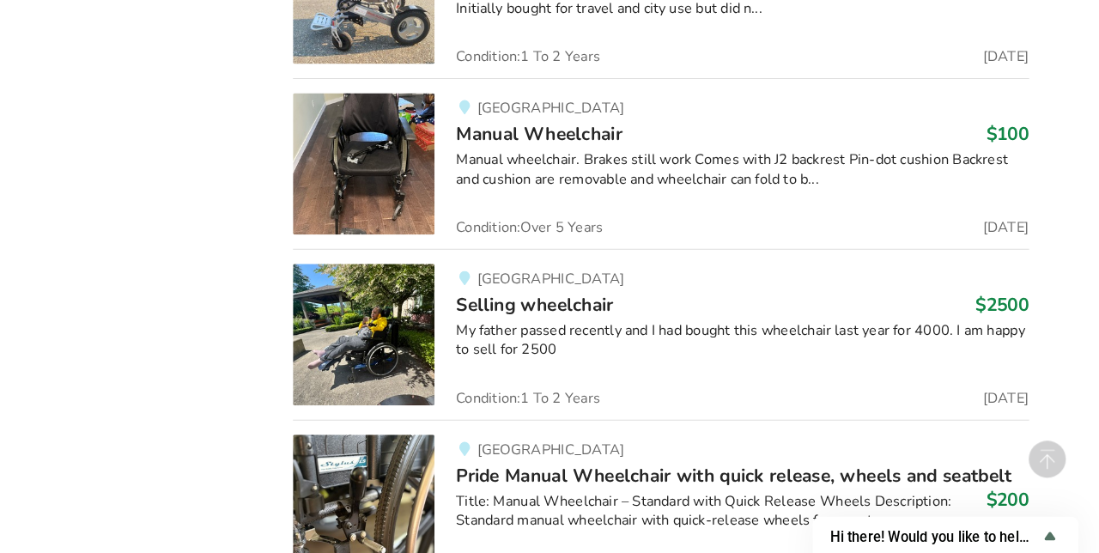
scroll to position [7743, 0]
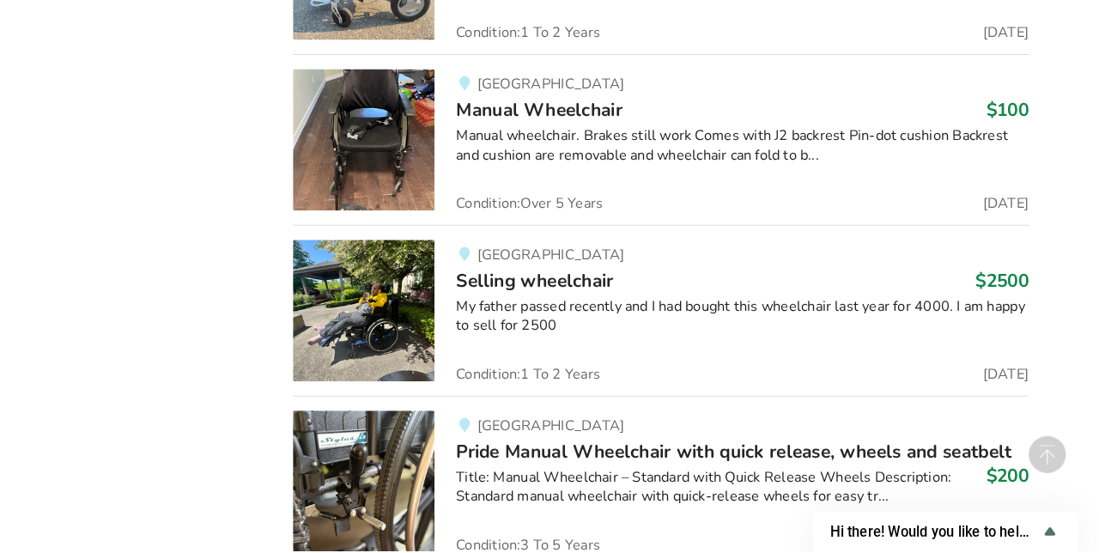
click at [374, 301] on img at bounding box center [384, 319] width 137 height 137
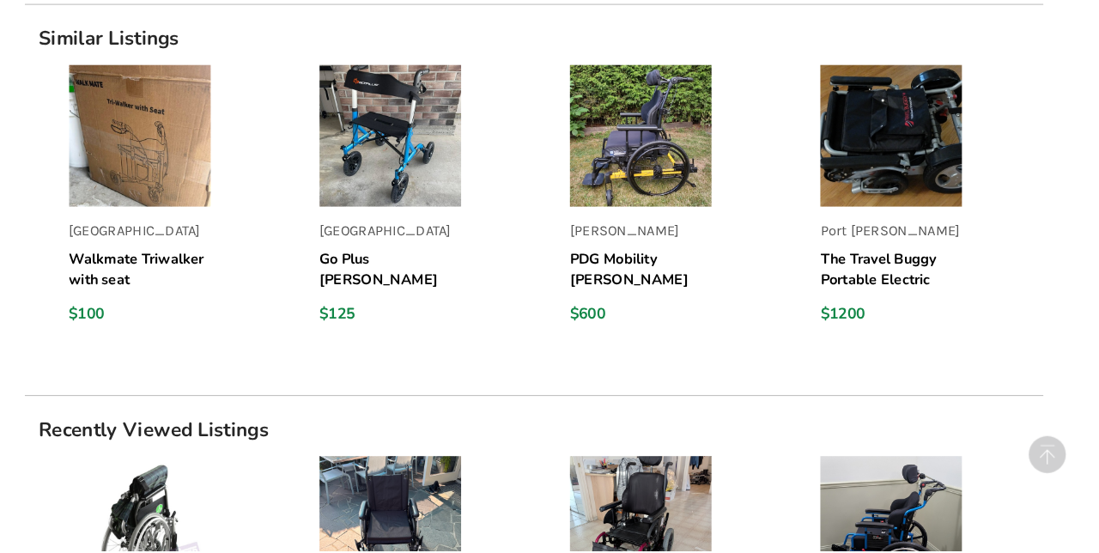
scroll to position [1403, 0]
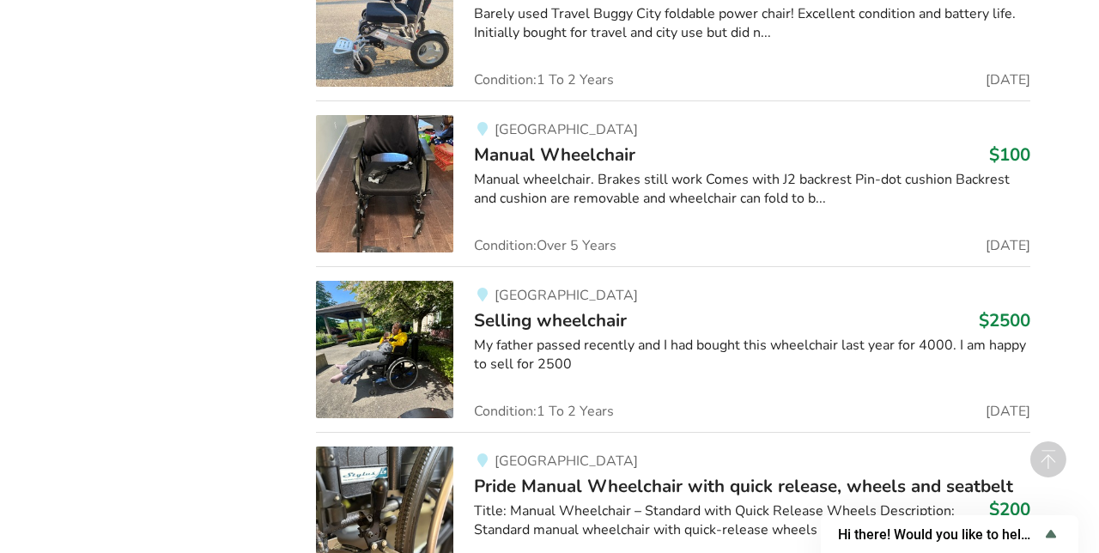
scroll to position [7717, 0]
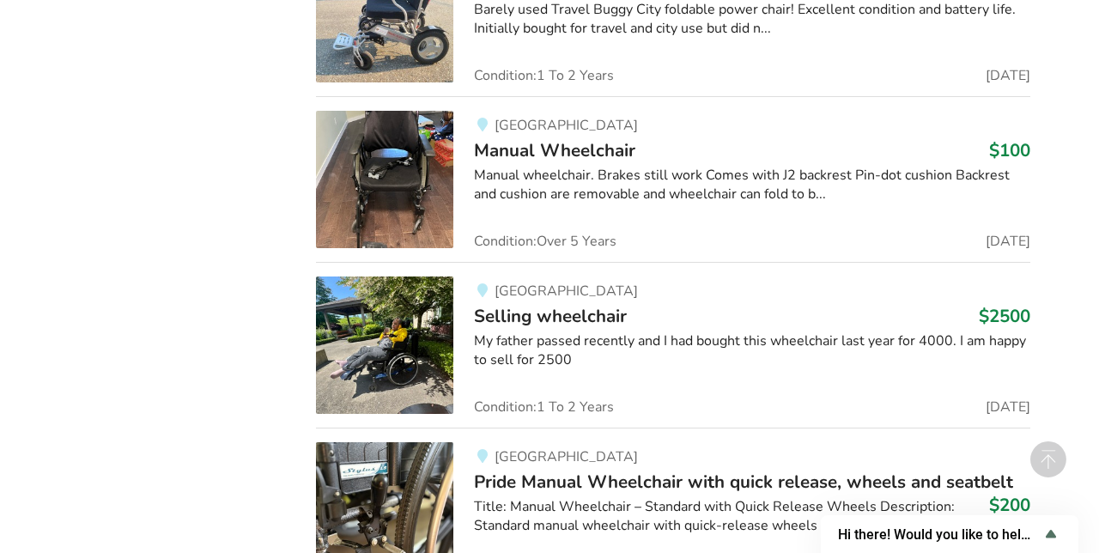
click at [393, 169] on img at bounding box center [384, 179] width 137 height 137
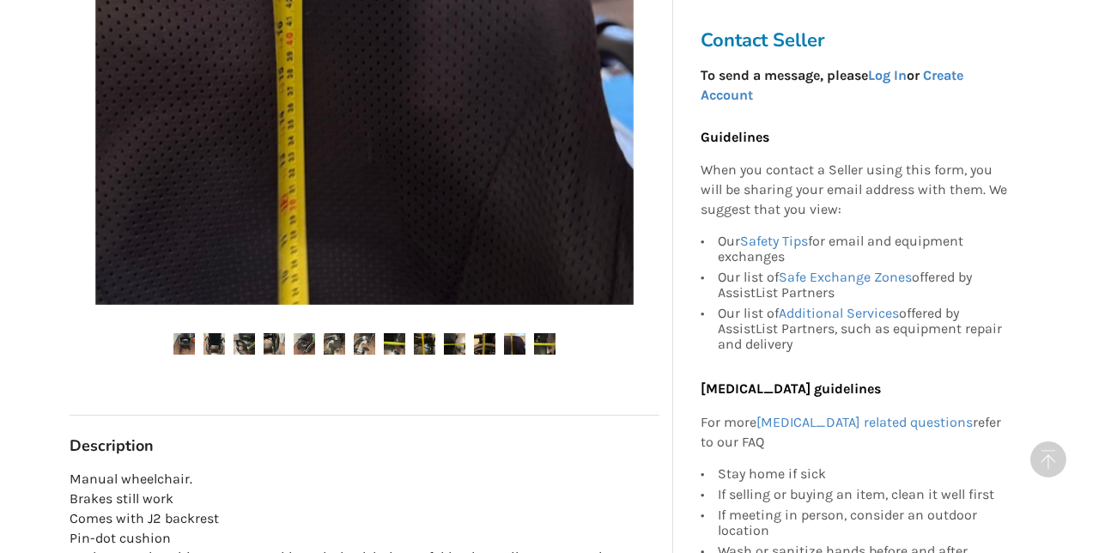
scroll to position [546, 0]
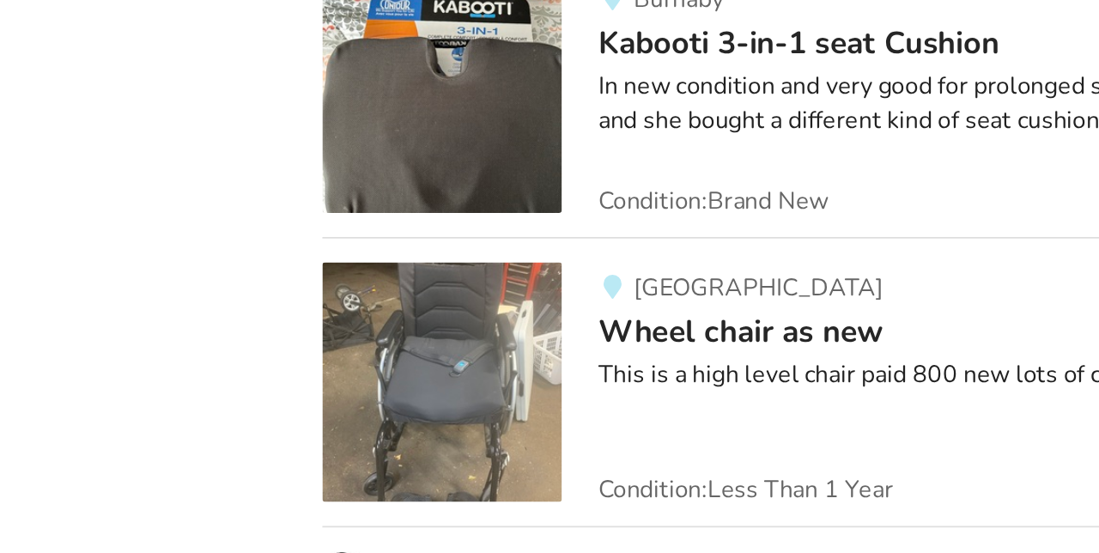
scroll to position [10176, 0]
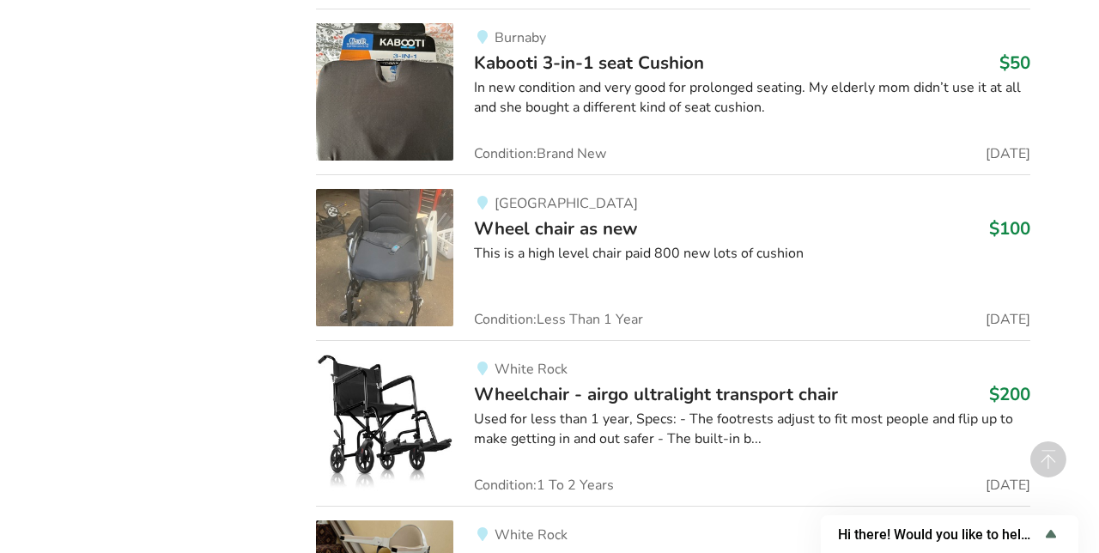
click at [350, 256] on img at bounding box center [384, 257] width 137 height 137
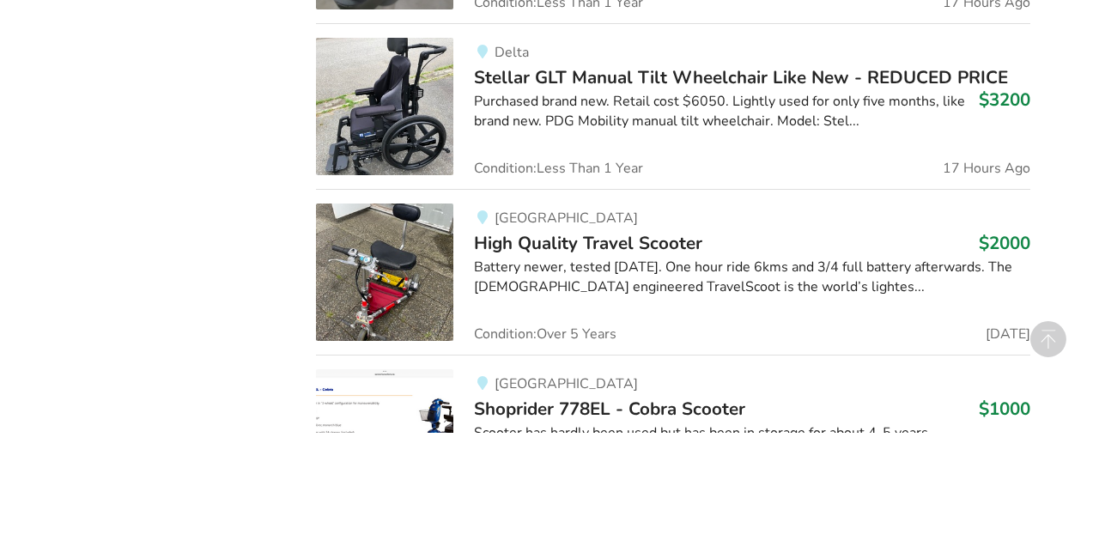
scroll to position [2011, 0]
click at [371, 240] on img at bounding box center [384, 226] width 137 height 137
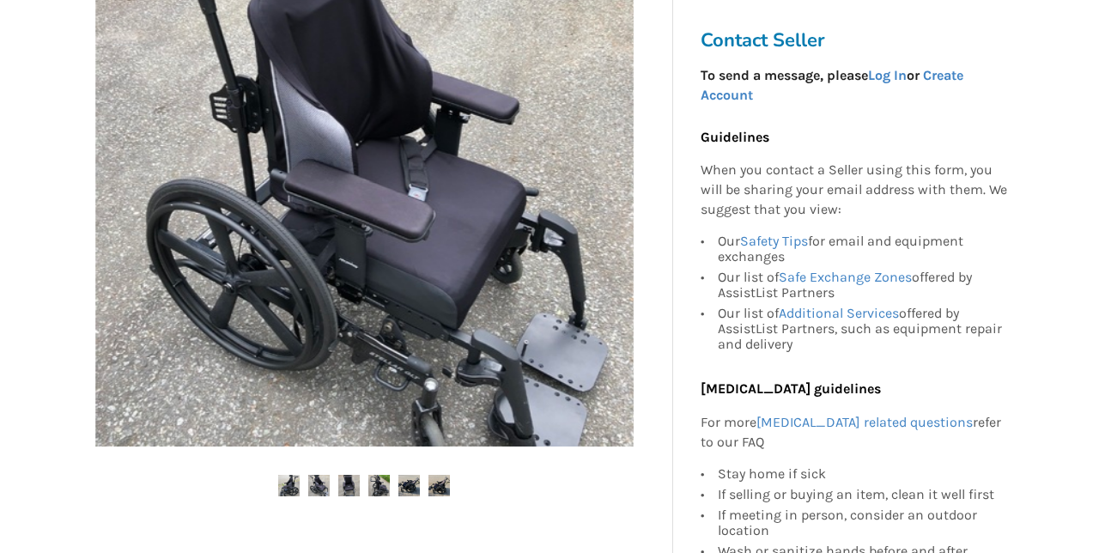
scroll to position [475, 0]
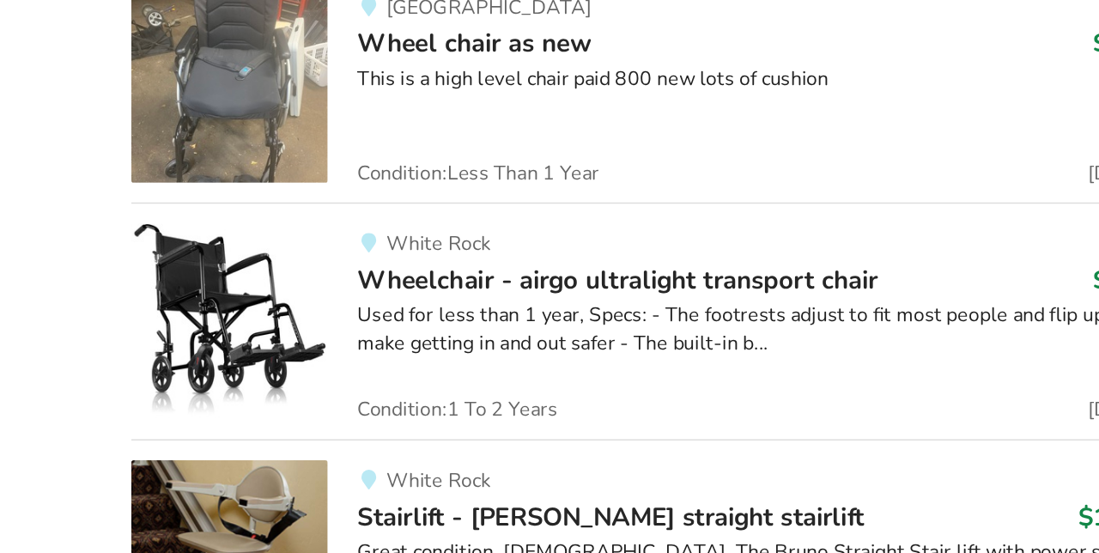
scroll to position [10284, 0]
click at [333, 295] on img at bounding box center [384, 314] width 137 height 137
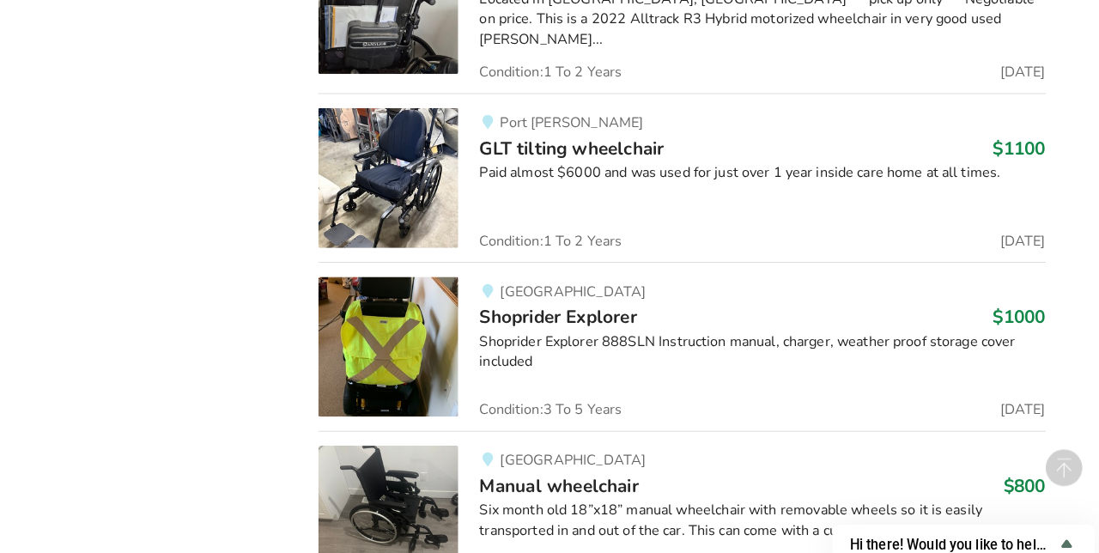
scroll to position [12445, 0]
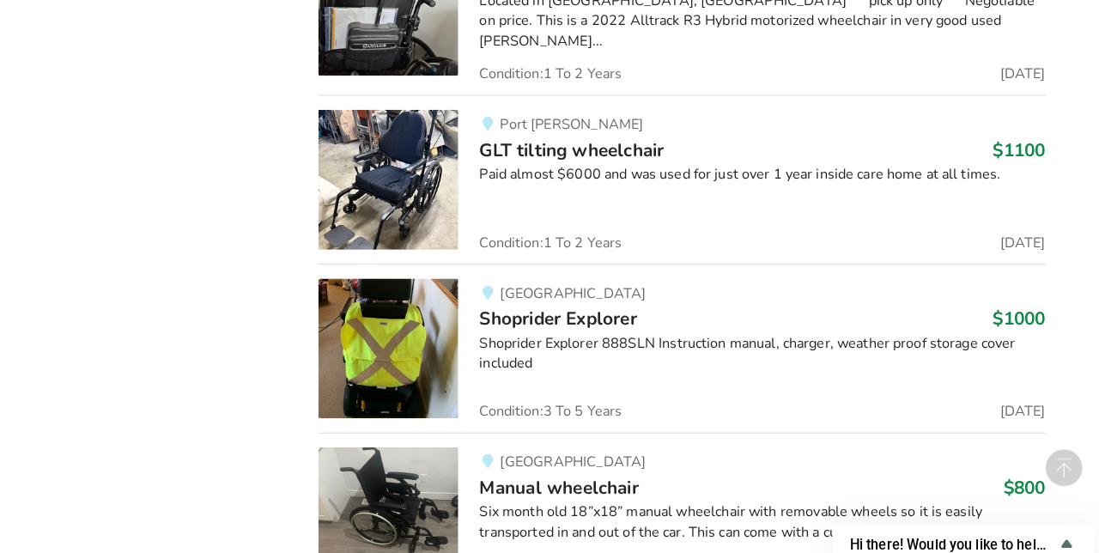
click at [369, 145] on img at bounding box center [384, 176] width 137 height 137
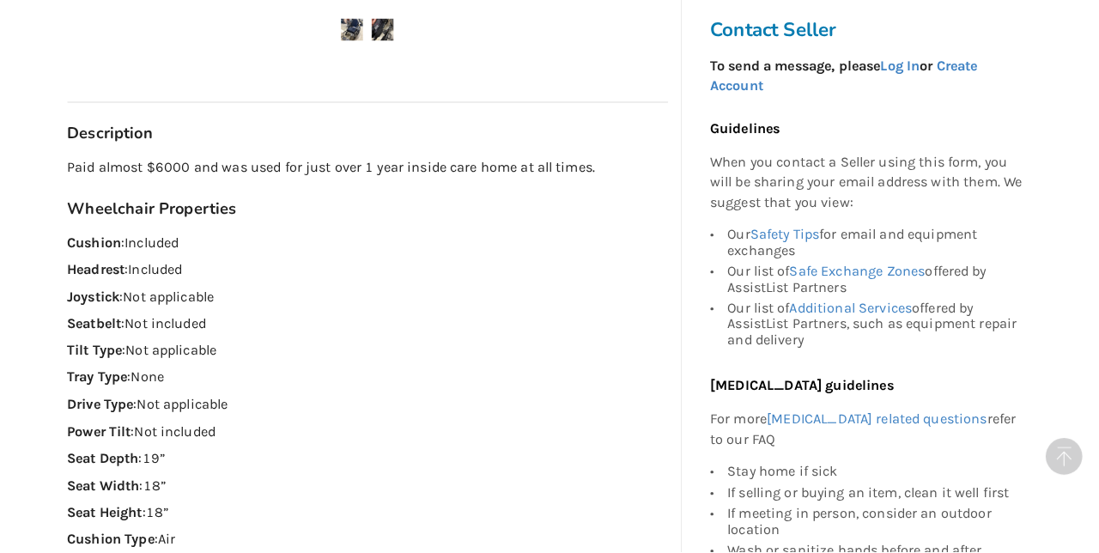
scroll to position [854, 0]
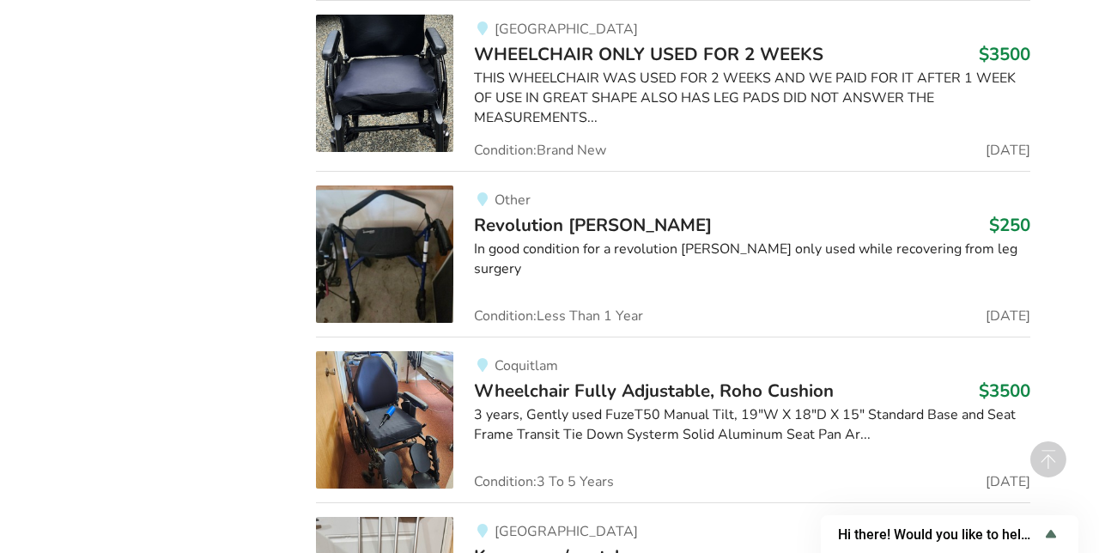
scroll to position [13715, 0]
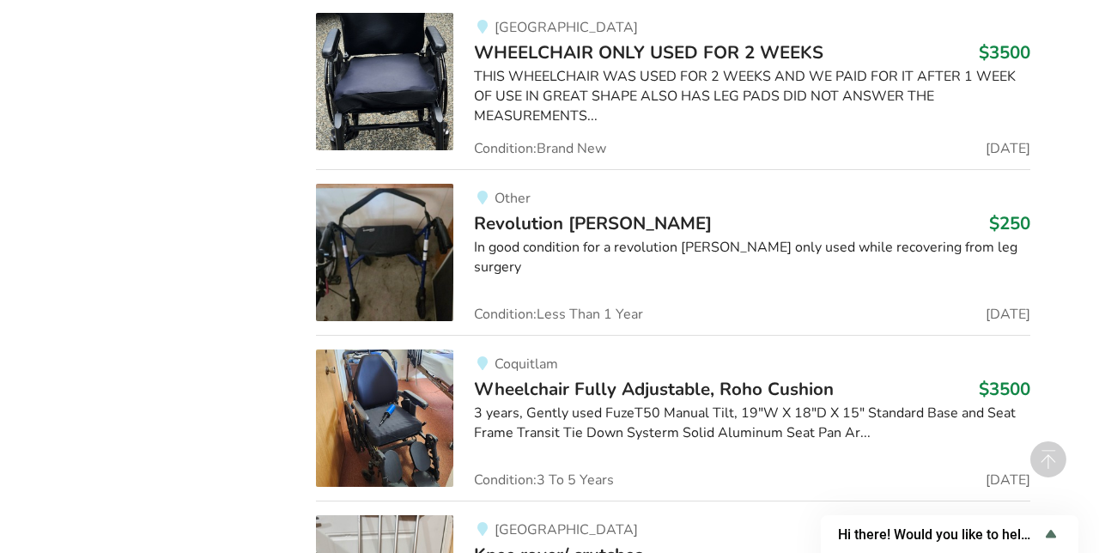
click at [353, 376] on img at bounding box center [384, 418] width 137 height 137
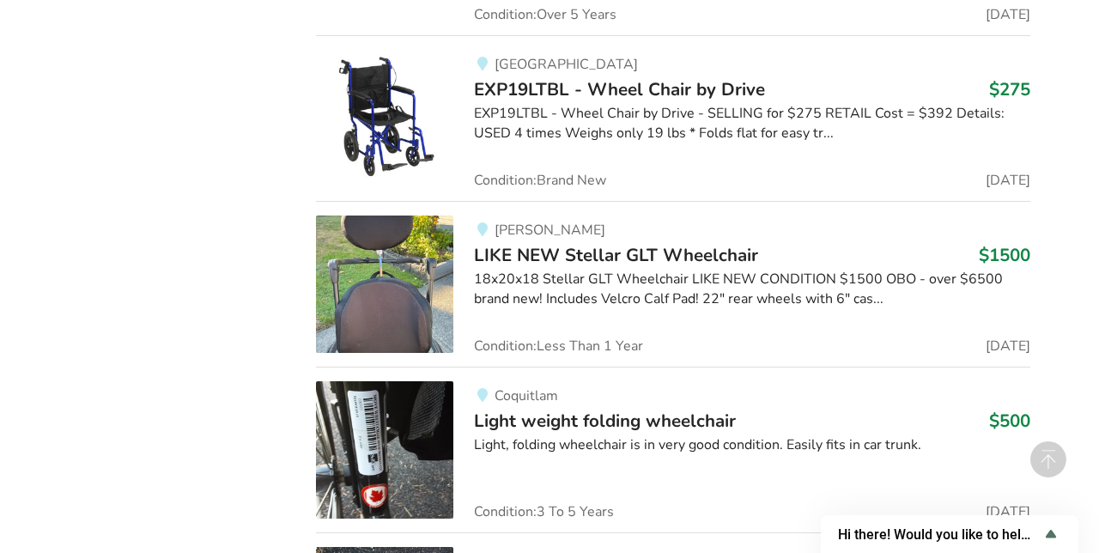
scroll to position [11341, 0]
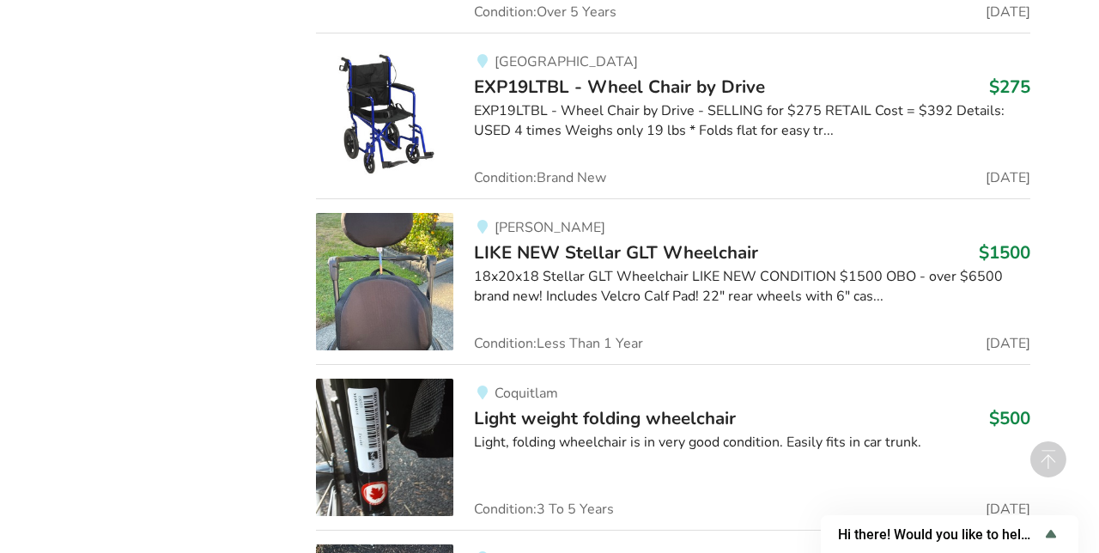
click at [355, 240] on img at bounding box center [384, 281] width 137 height 137
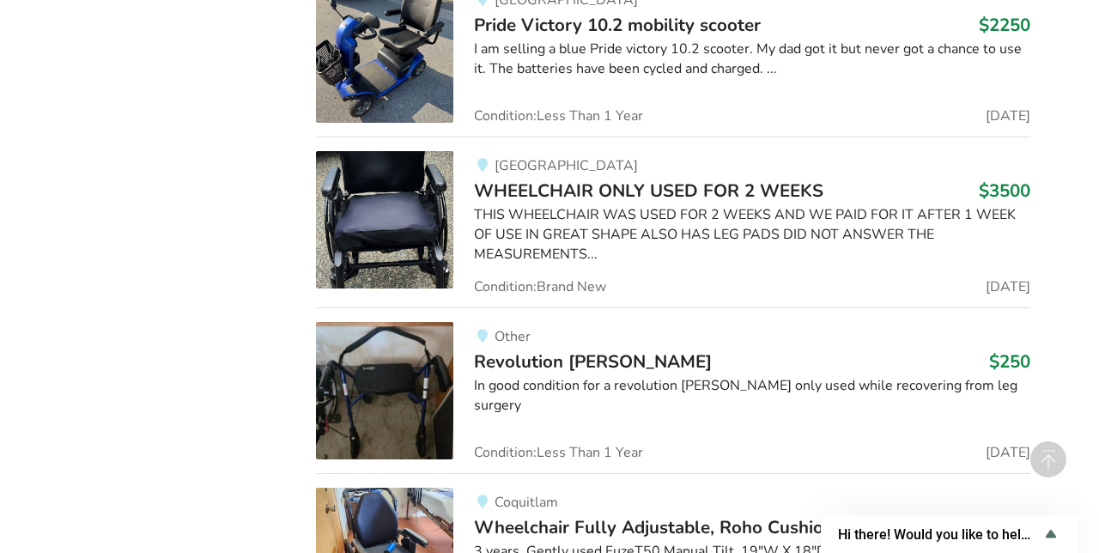
scroll to position [13562, 0]
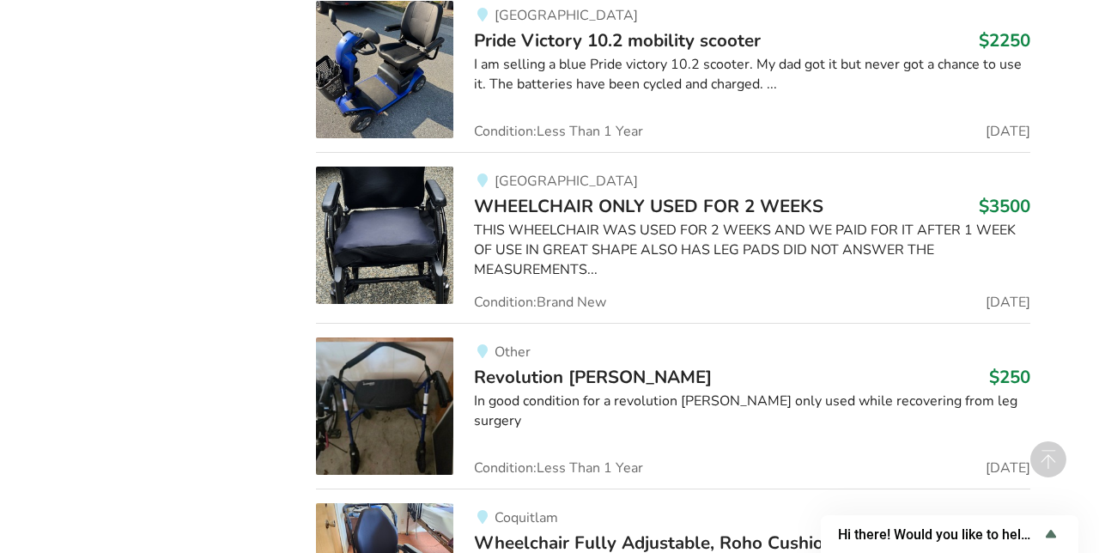
click at [377, 185] on img at bounding box center [384, 235] width 137 height 137
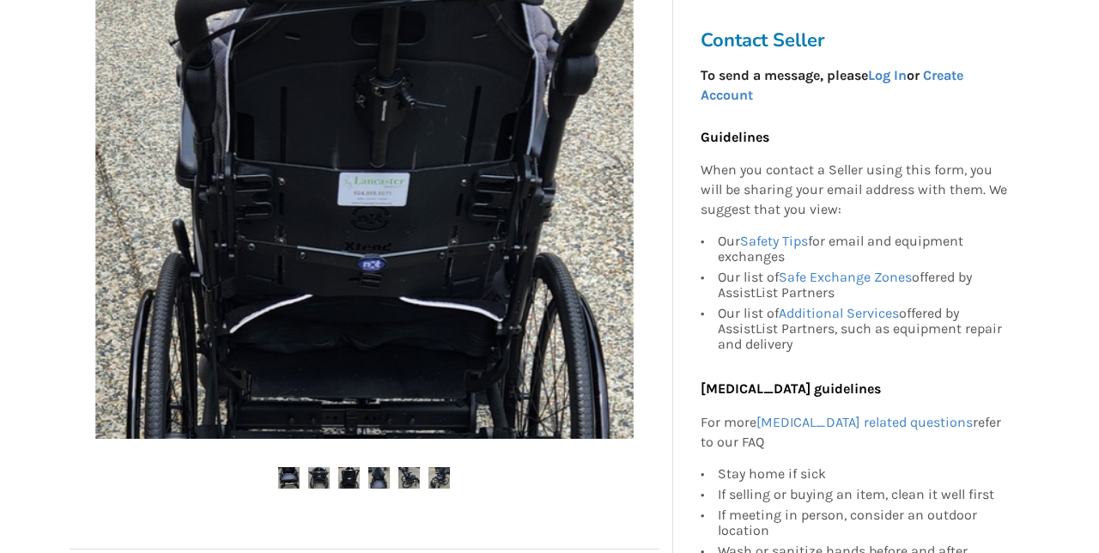
scroll to position [453, 0]
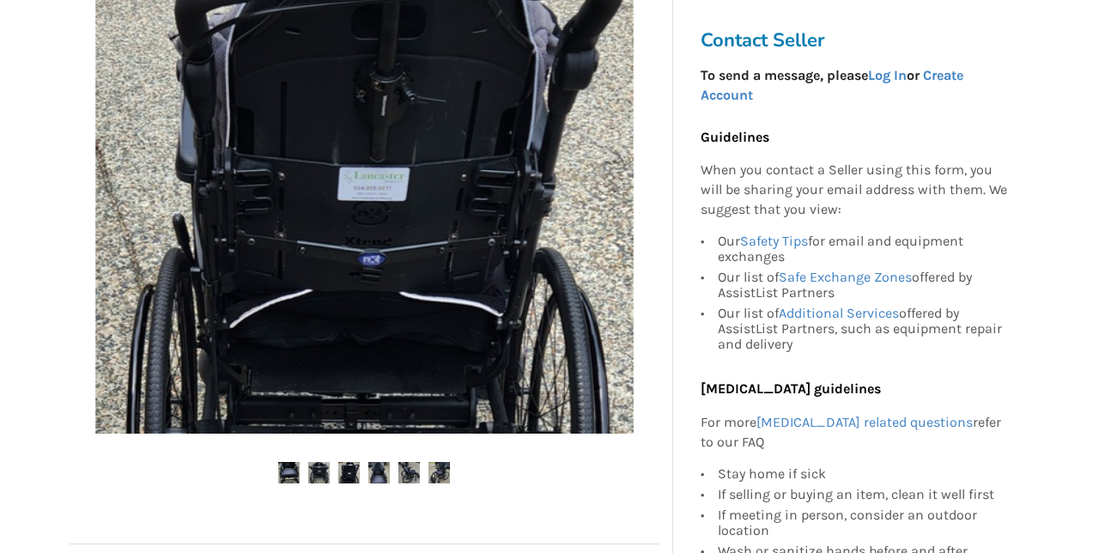
click at [308, 473] on img at bounding box center [318, 472] width 21 height 21
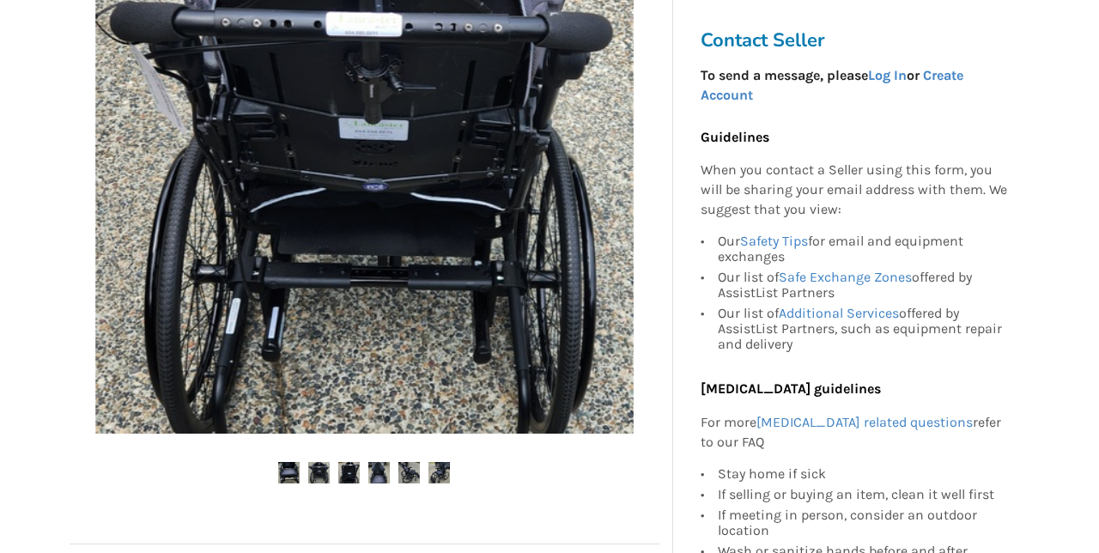
click at [348, 472] on img at bounding box center [348, 472] width 21 height 21
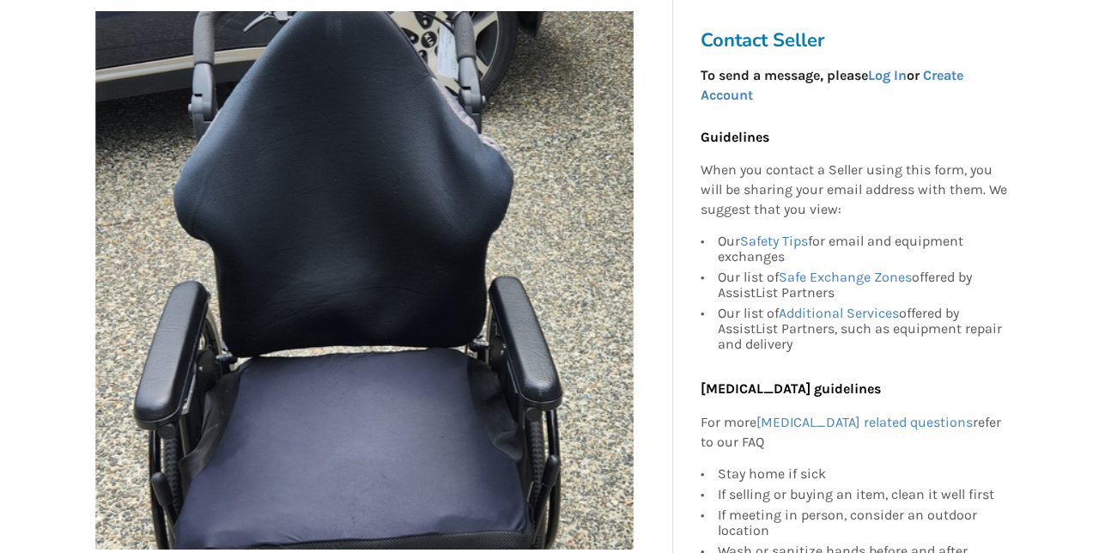
scroll to position [336, 0]
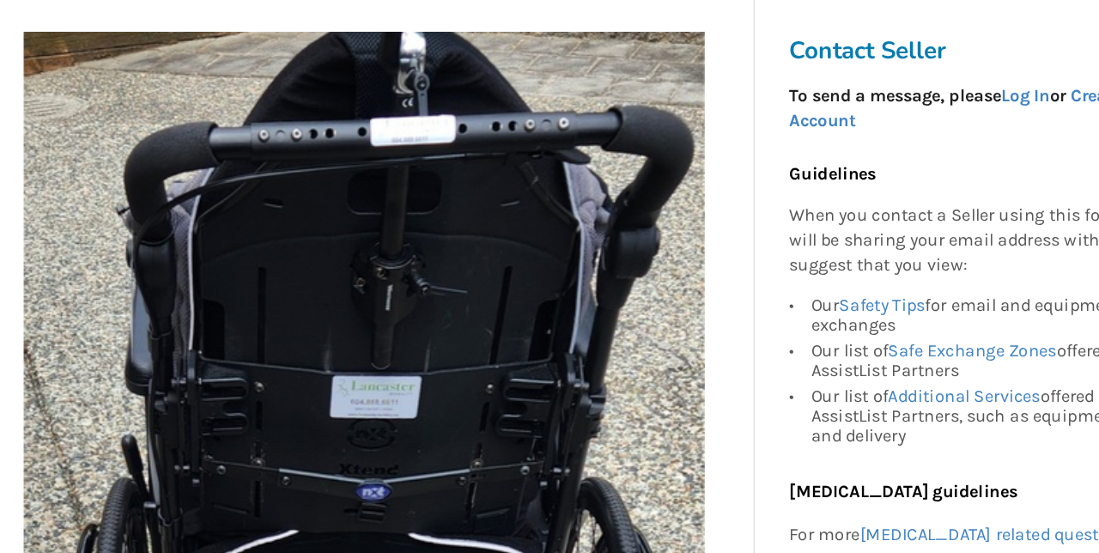
scroll to position [323, 0]
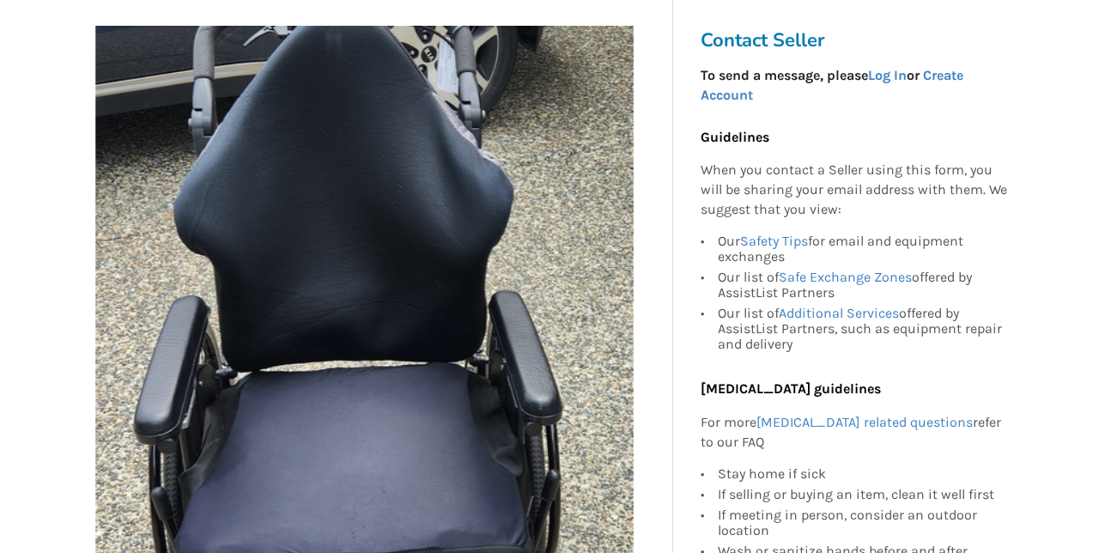
click at [488, 552] on div at bounding box center [365, 332] width 590 height 630
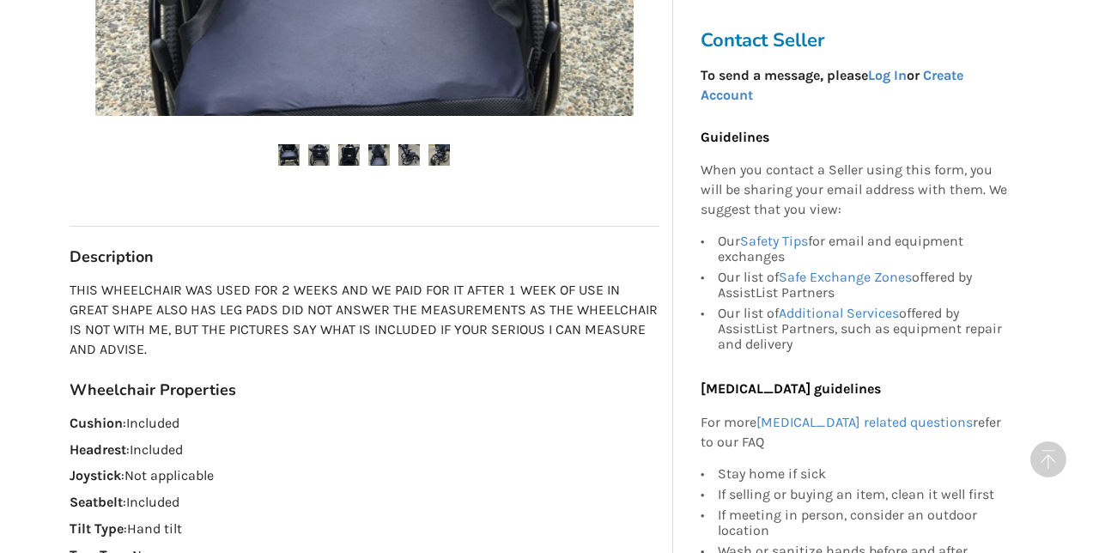
scroll to position [770, 0]
